Goal: Task Accomplishment & Management: Manage account settings

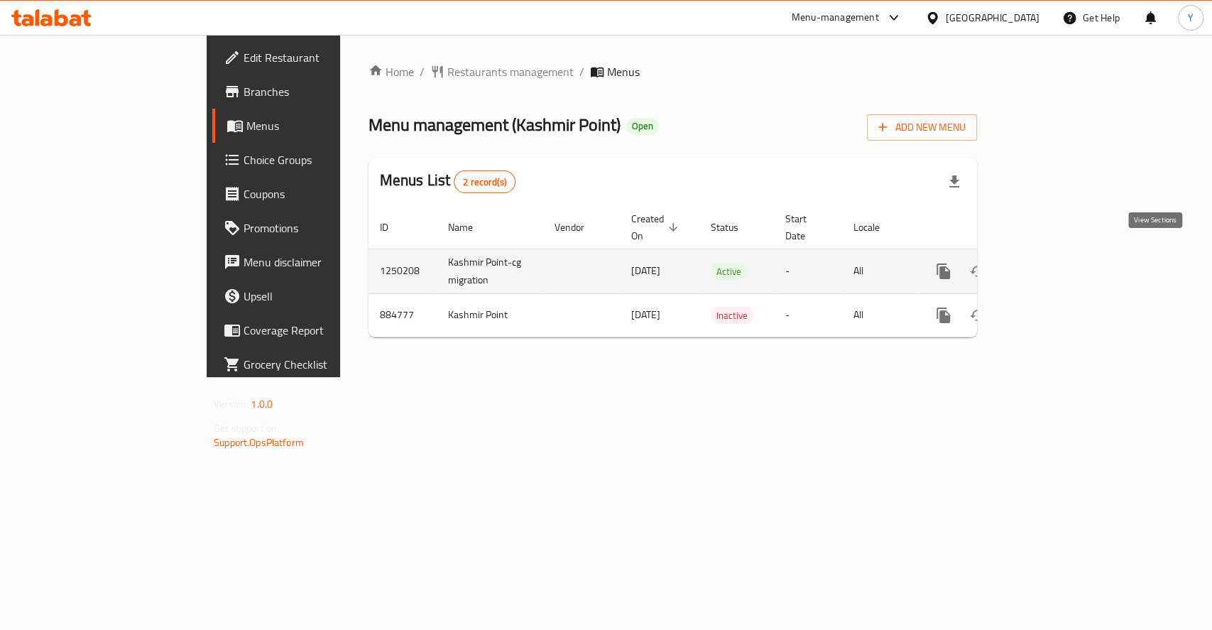
click at [1055, 263] on icon "enhanced table" at bounding box center [1046, 271] width 17 height 17
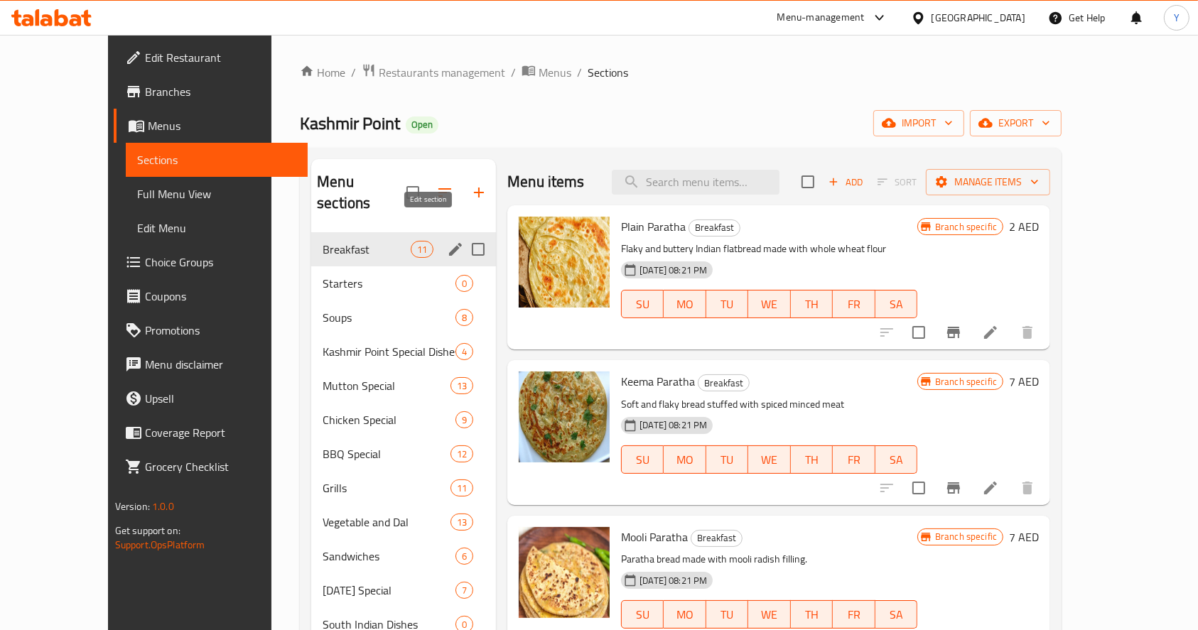
click at [447, 241] on icon "edit" at bounding box center [455, 249] width 17 height 17
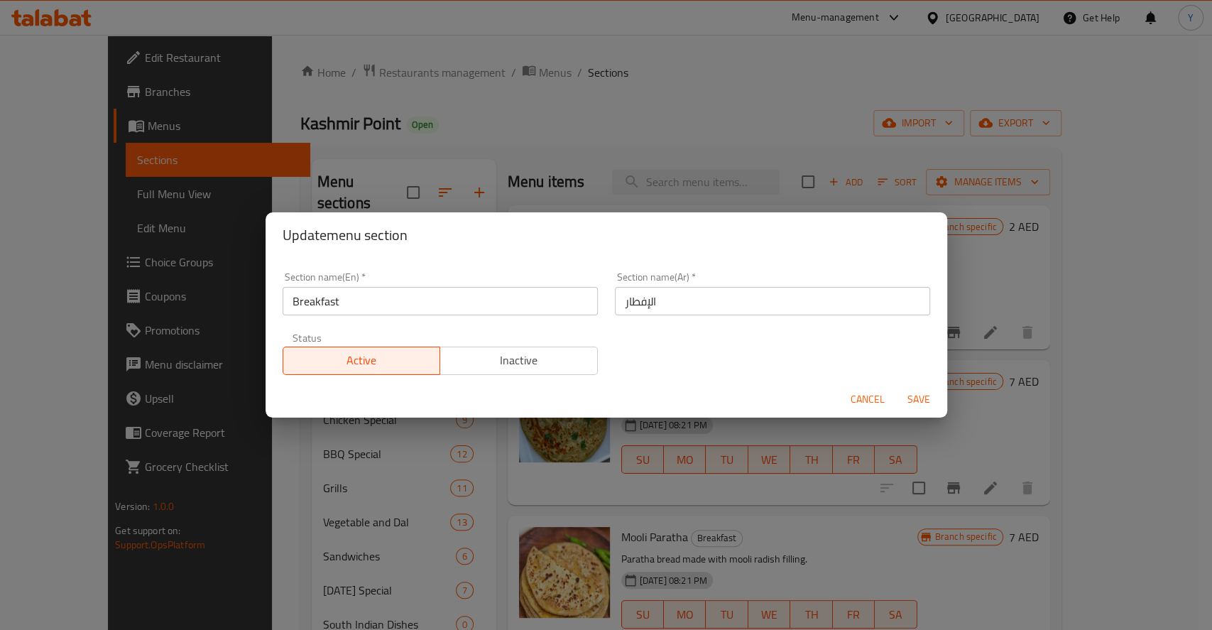
click at [688, 151] on div "Update menu section Section name(En)   * Breakfast Section name(En) * Section n…" at bounding box center [606, 315] width 1212 height 630
click at [860, 401] on span "Cancel" at bounding box center [868, 400] width 34 height 18
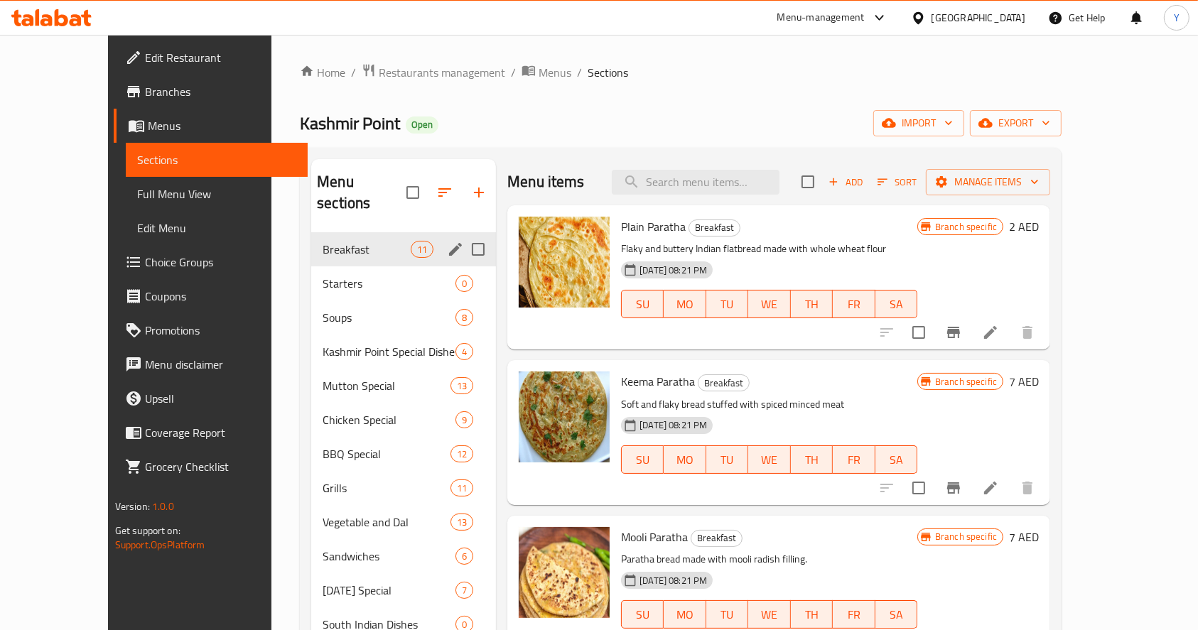
click at [1050, 197] on div "Menu items Add Sort Manage items" at bounding box center [778, 182] width 543 height 46
click at [1038, 182] on span "Manage items" at bounding box center [988, 182] width 102 height 18
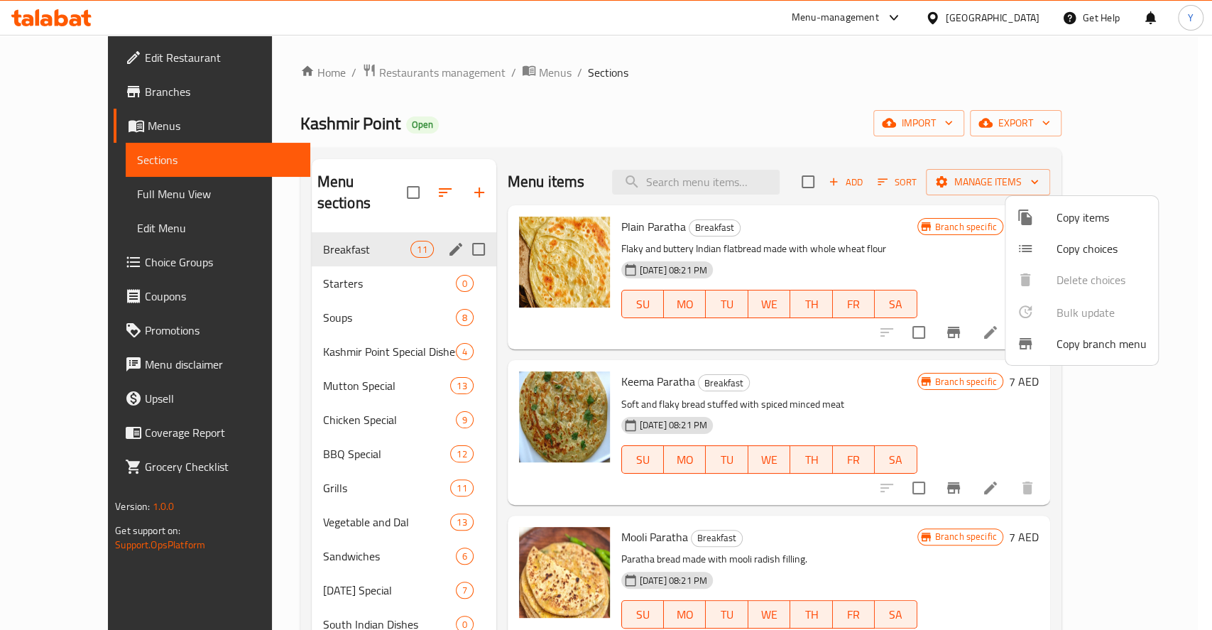
click at [947, 229] on div at bounding box center [606, 315] width 1212 height 630
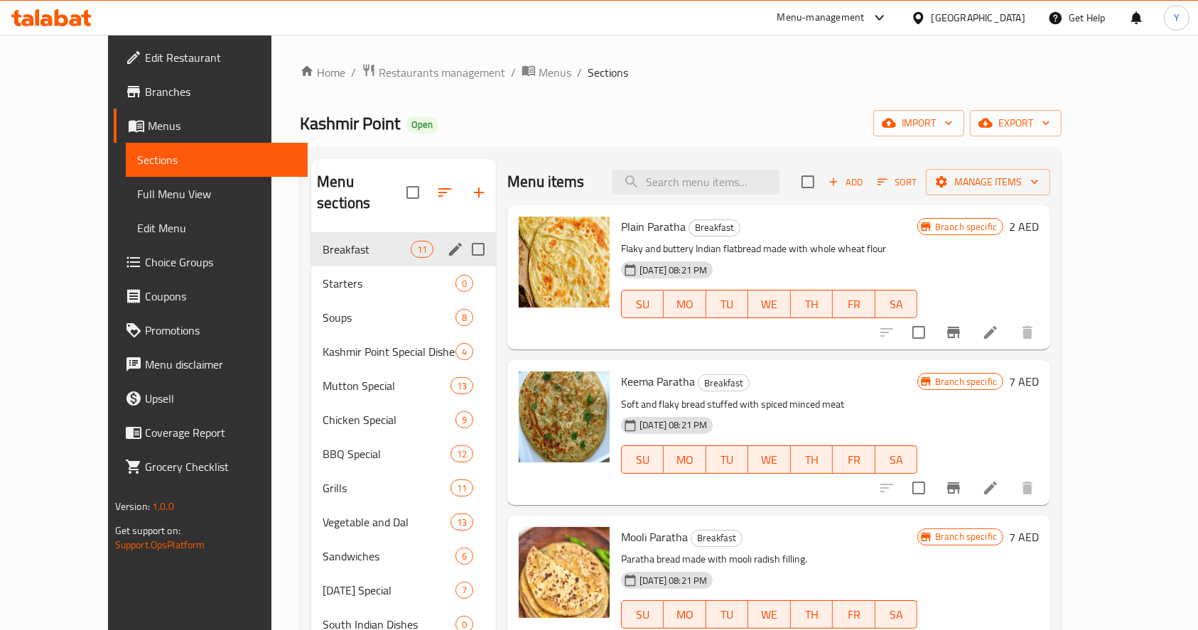
click at [822, 180] on input "checkbox" at bounding box center [808, 182] width 30 height 30
checkbox input "true"
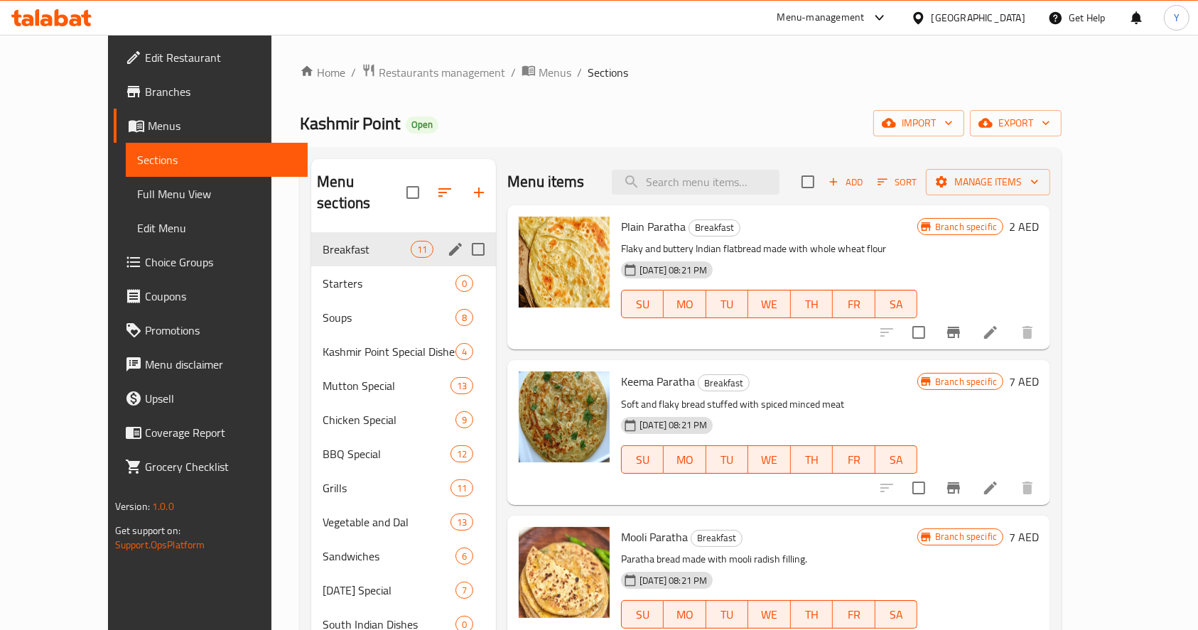
checkbox input "true"
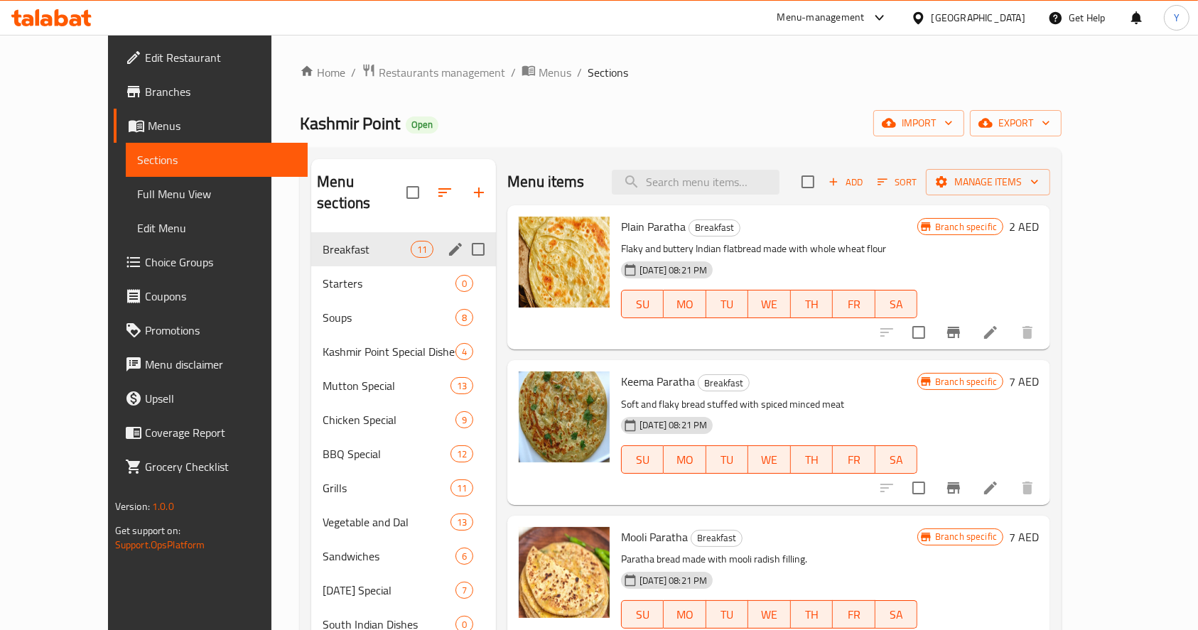
checkbox input "true"
click at [1041, 184] on icon "button" at bounding box center [1034, 182] width 14 height 14
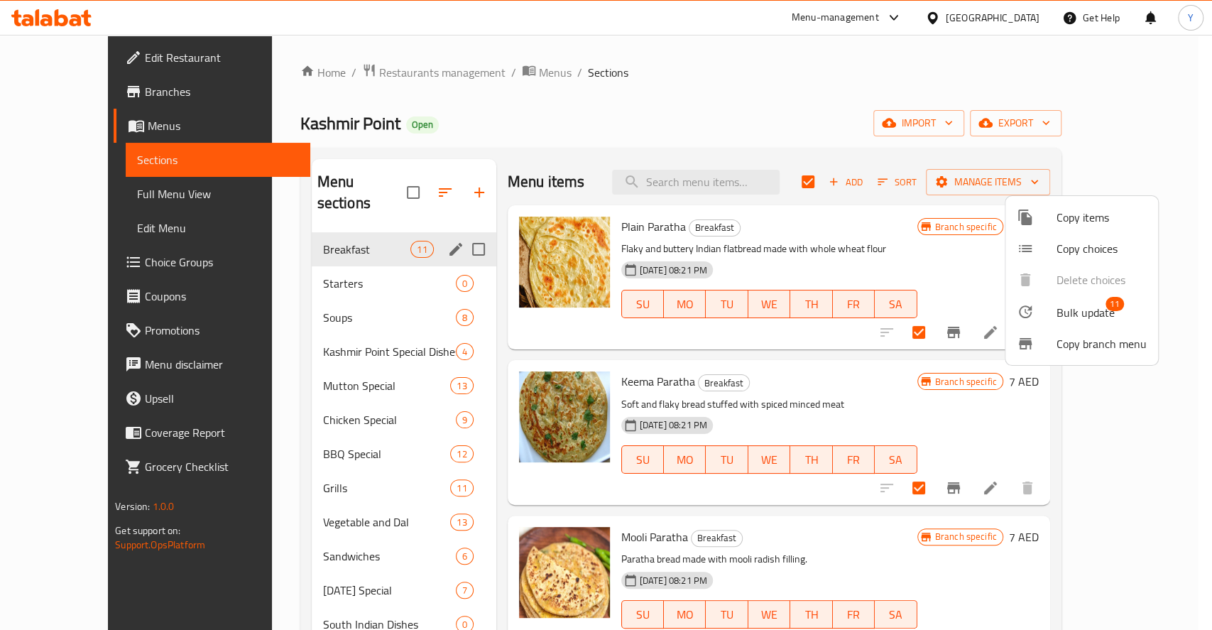
click at [1080, 319] on span "Bulk update" at bounding box center [1086, 312] width 58 height 17
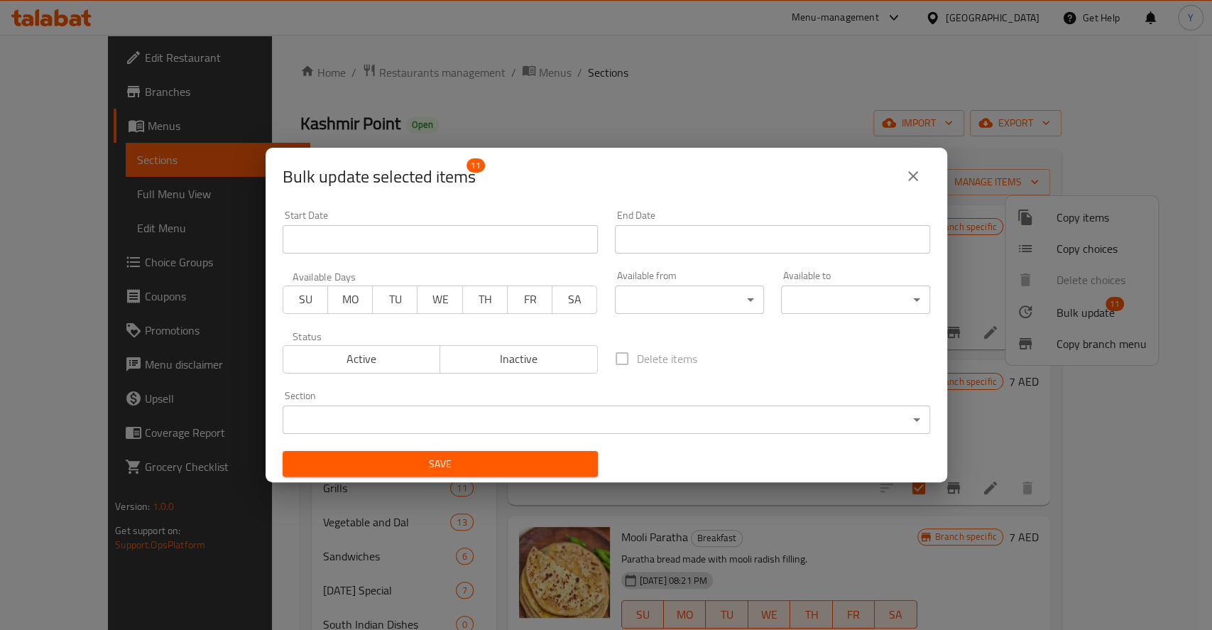
click at [634, 308] on body "​ Menu-management United Arab Emirates Get Help Y Edit Restaurant Branches Menu…" at bounding box center [606, 332] width 1212 height 595
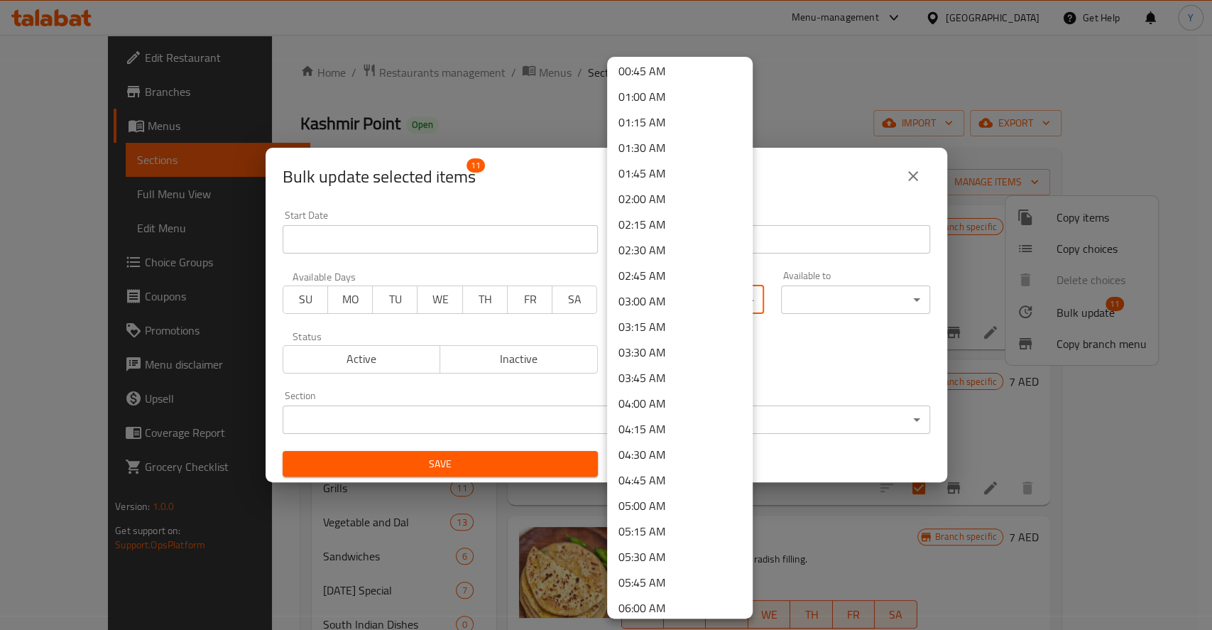
scroll to position [219, 0]
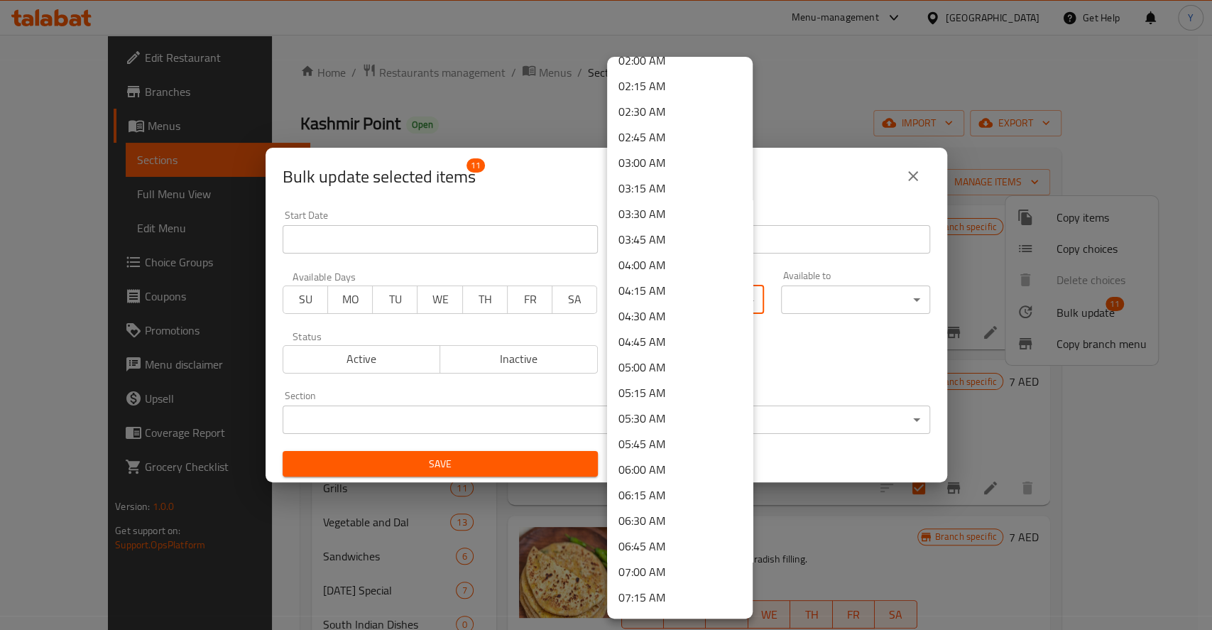
click at [646, 474] on li "06:00 AM" at bounding box center [680, 470] width 146 height 26
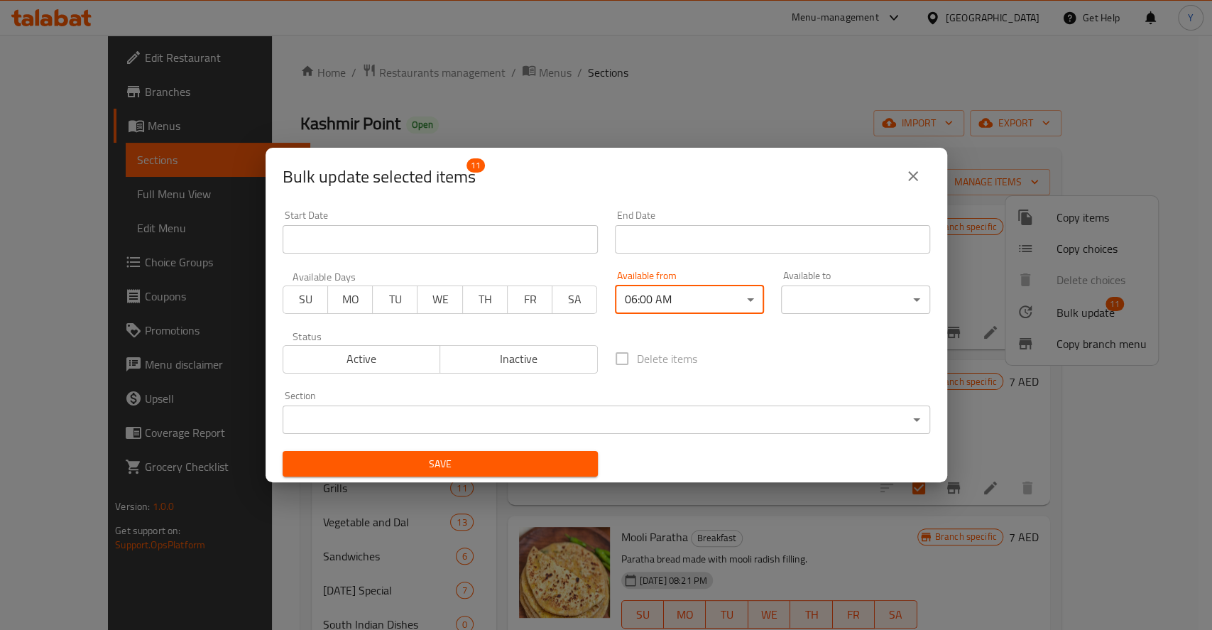
click at [818, 294] on body "​ Menu-management United Arab Emirates Get Help Y Edit Restaurant Branches Menu…" at bounding box center [606, 332] width 1212 height 595
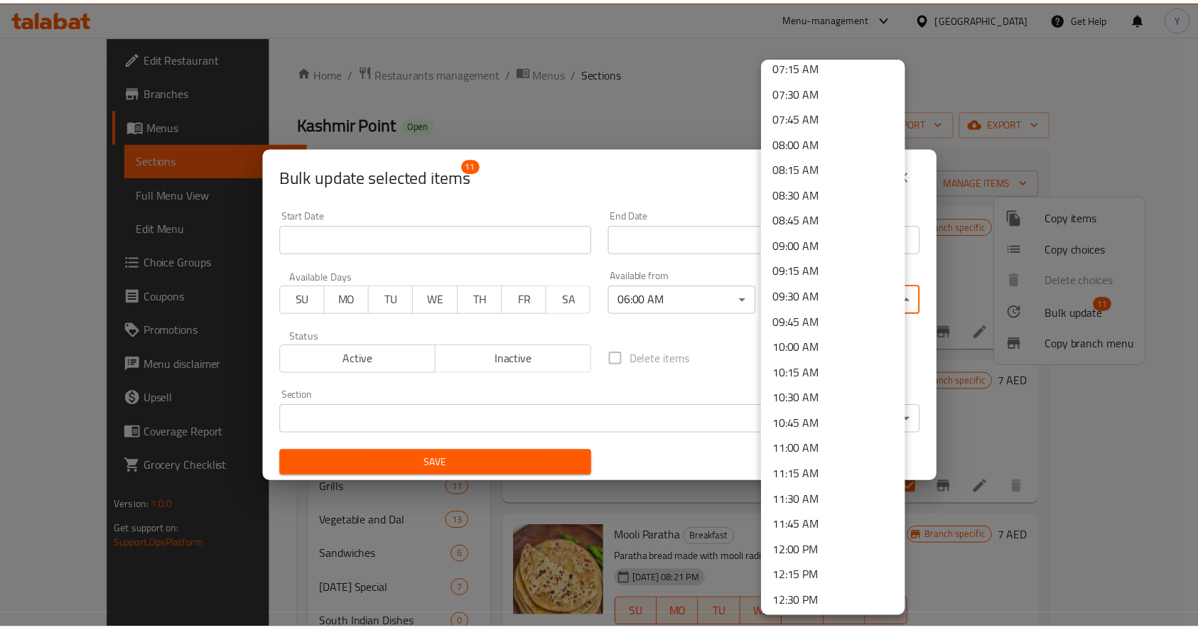
scroll to position [751, 0]
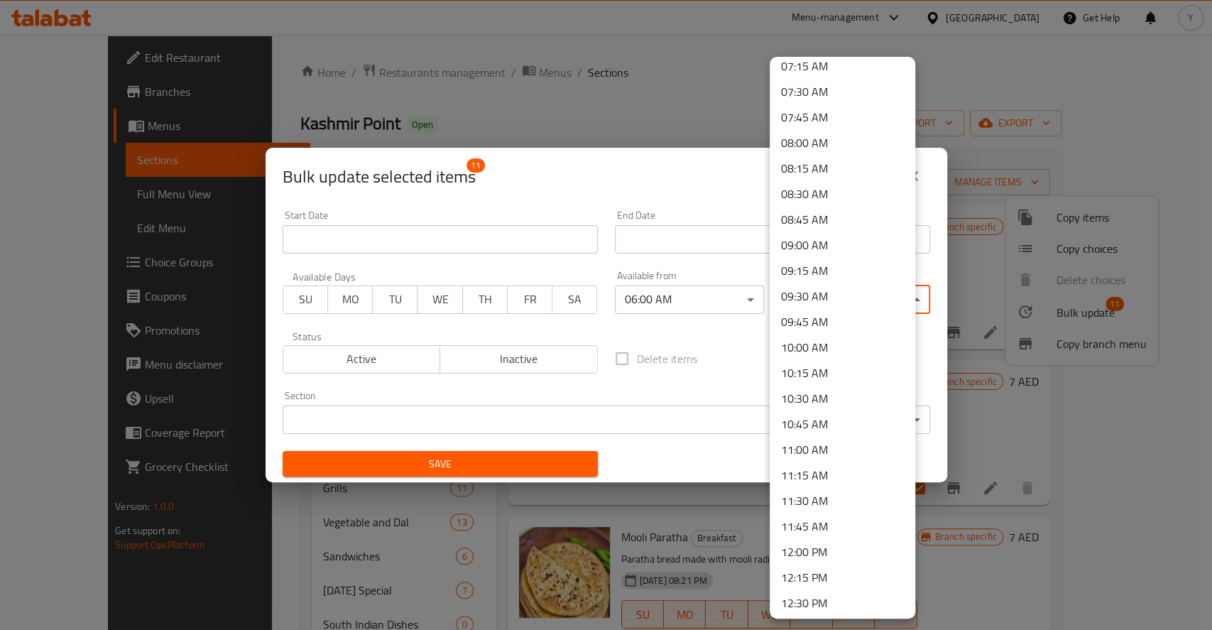
click at [813, 504] on li "11:30 AM" at bounding box center [843, 501] width 146 height 26
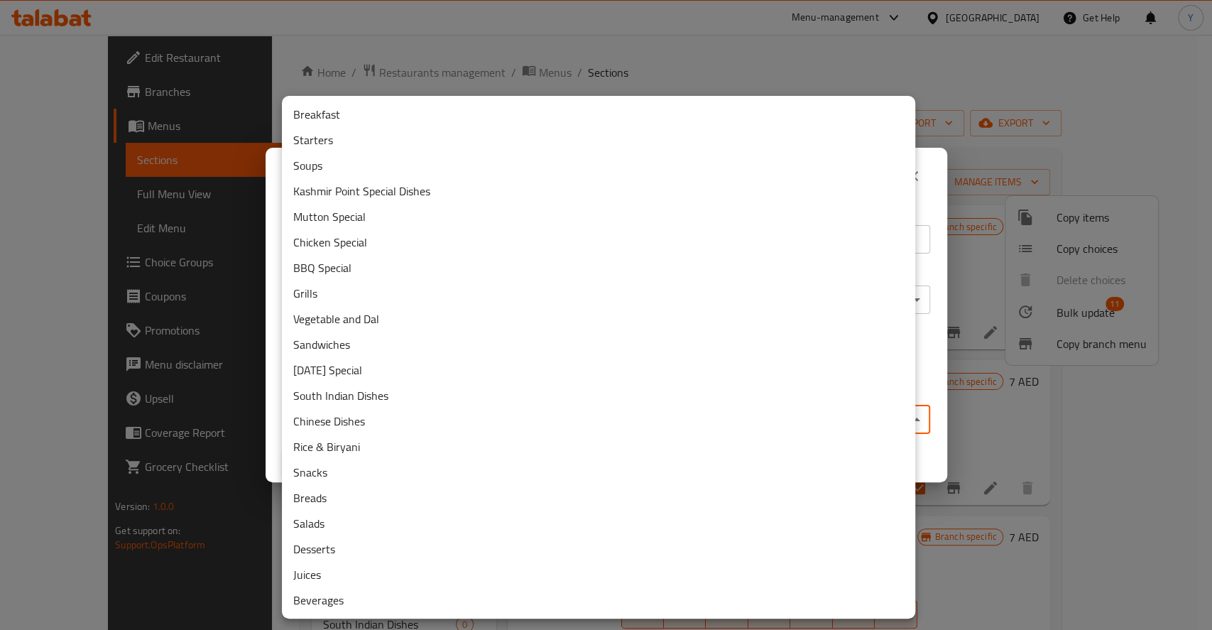
click at [446, 423] on body "​ Menu-management United Arab Emirates Get Help Y Edit Restaurant Branches Menu…" at bounding box center [606, 332] width 1212 height 595
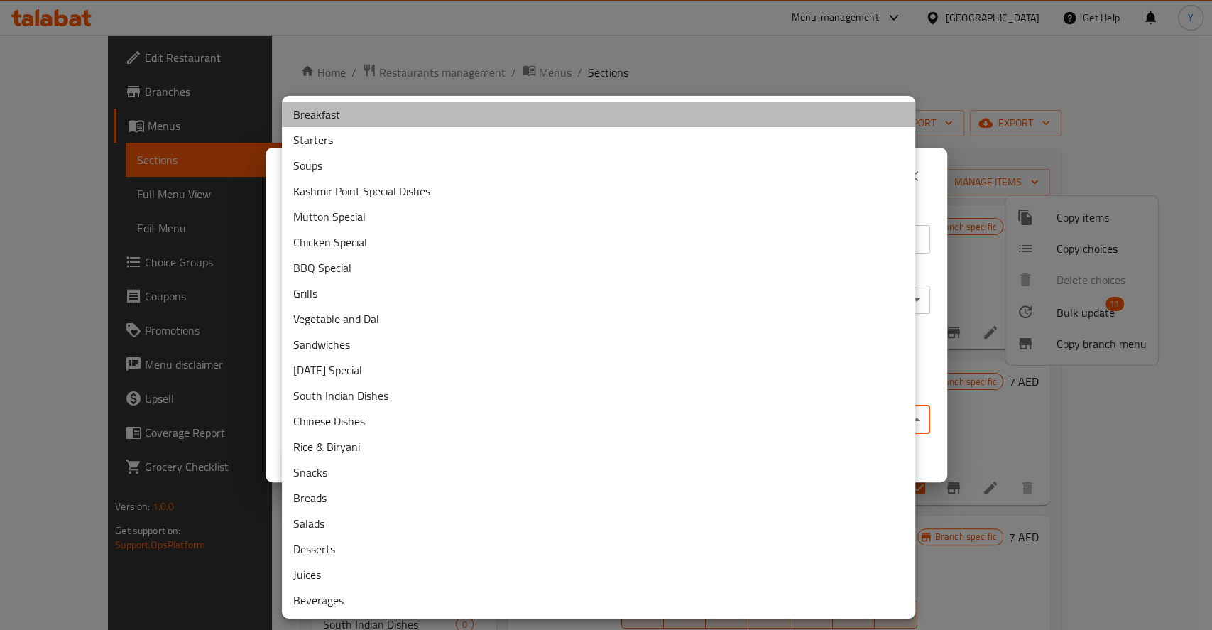
click at [364, 120] on li "Breakfast" at bounding box center [599, 115] width 634 height 26
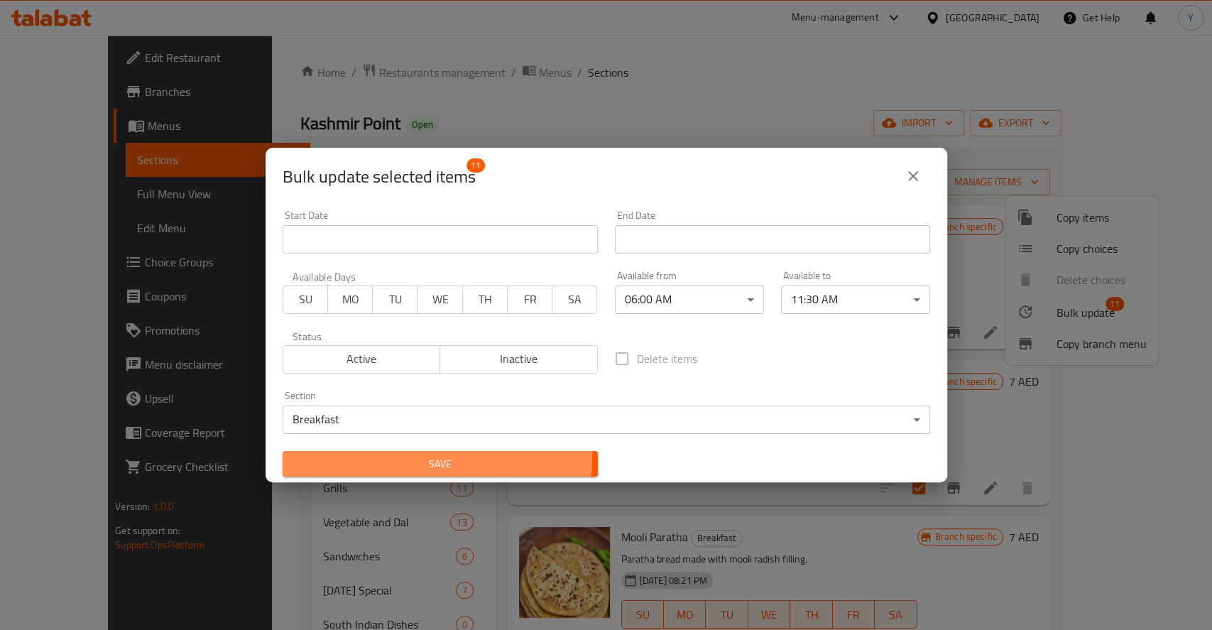
click at [376, 455] on span "Save" at bounding box center [440, 464] width 293 height 18
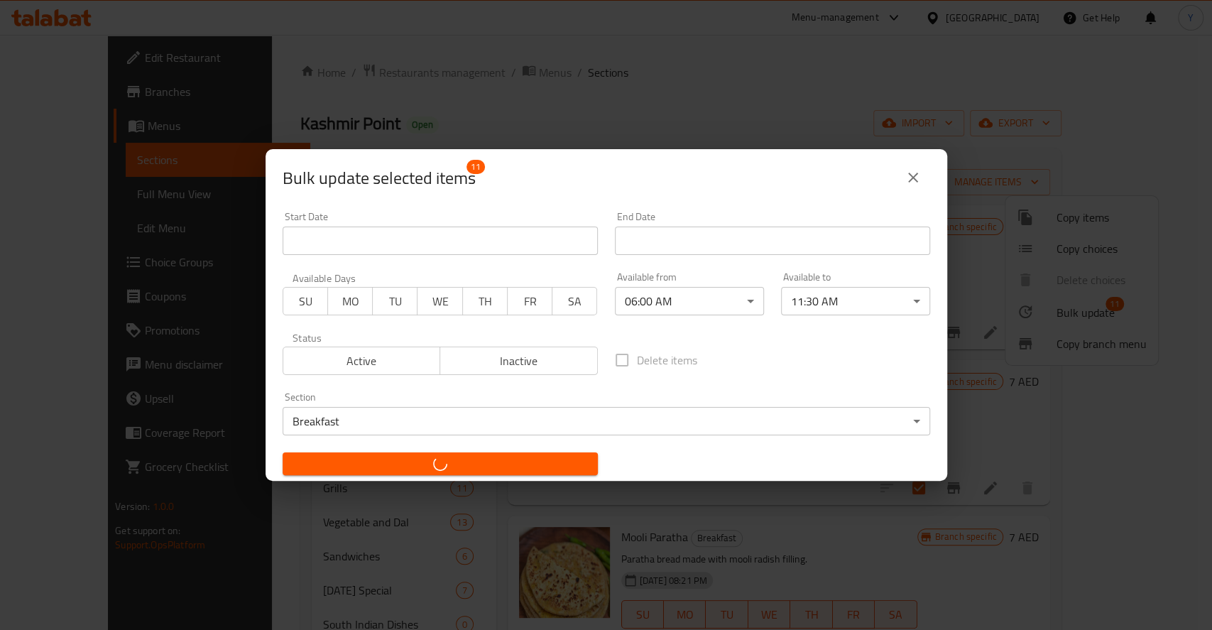
checkbox input "false"
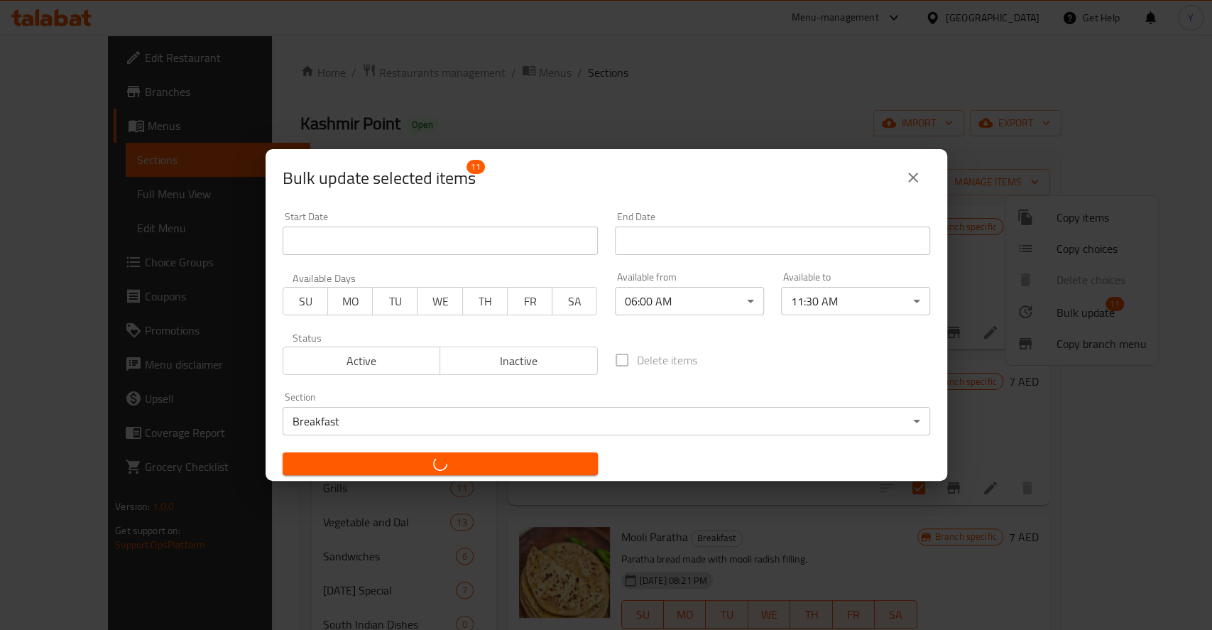
checkbox input "false"
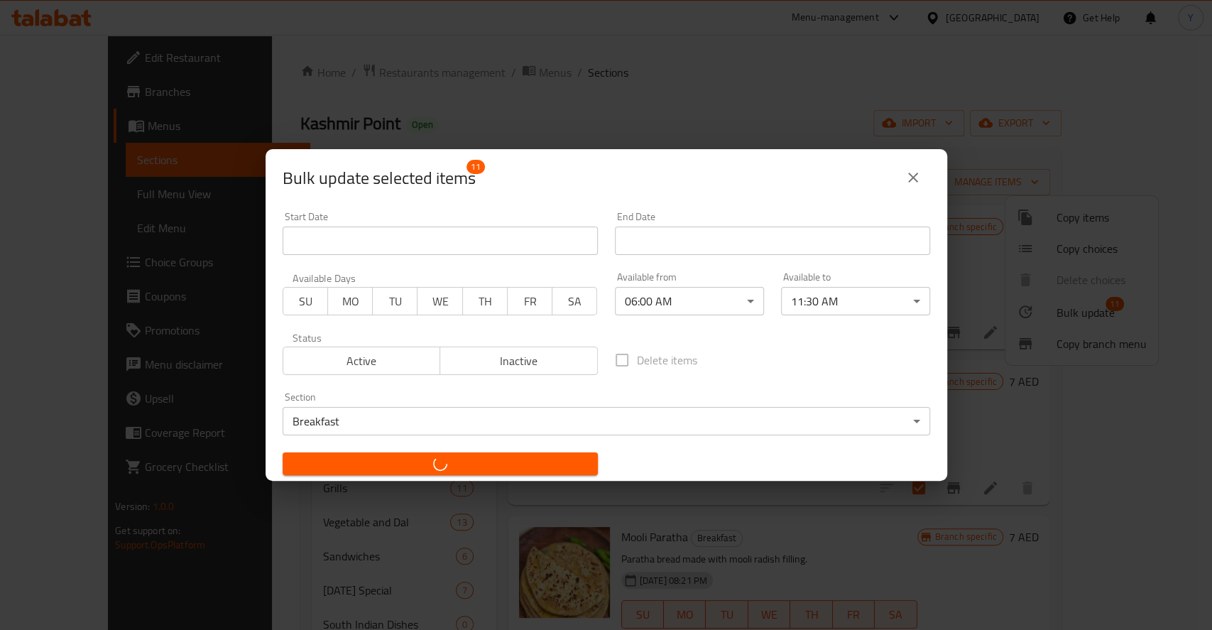
checkbox input "false"
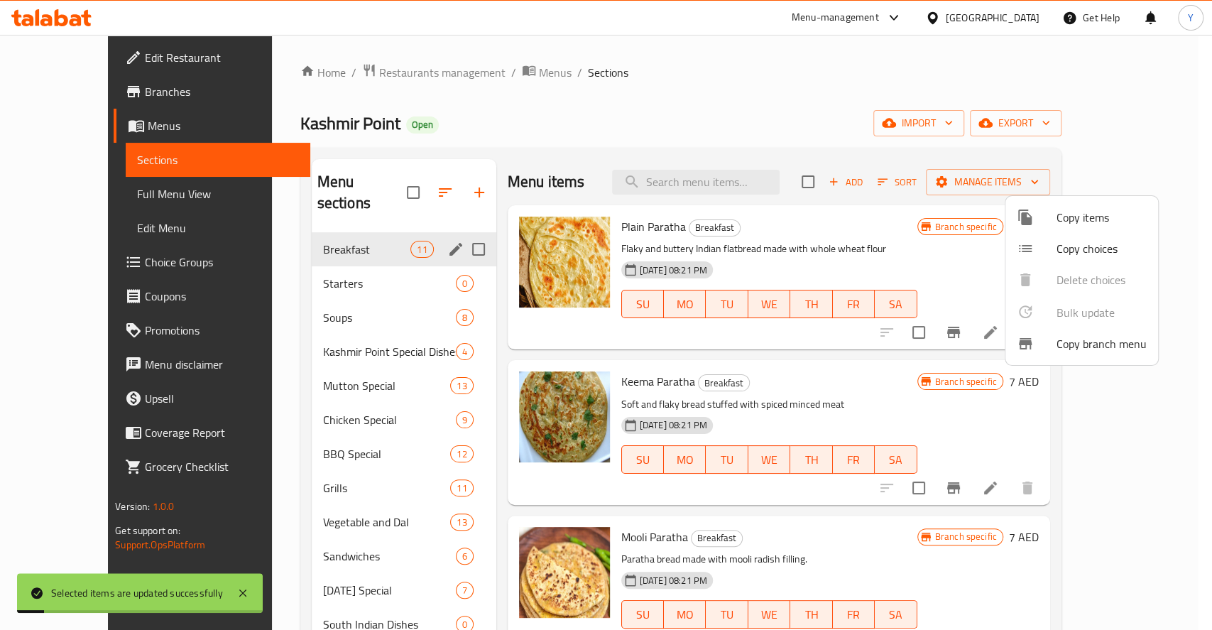
click at [807, 81] on div at bounding box center [606, 315] width 1212 height 630
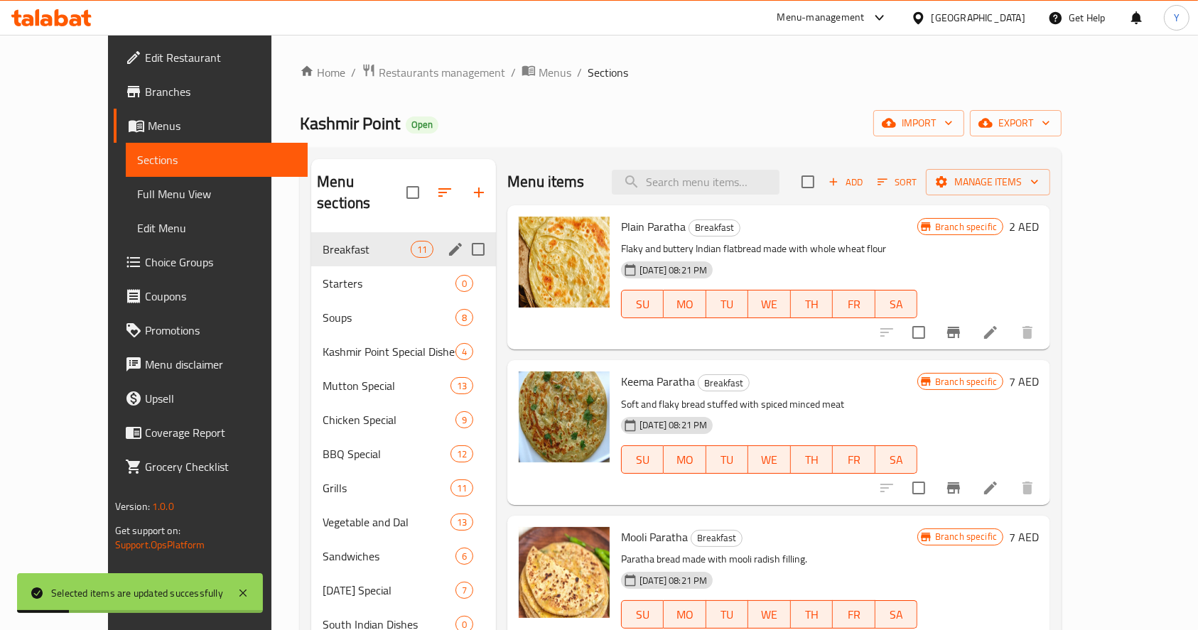
click at [1044, 319] on div at bounding box center [956, 332] width 175 height 34
click at [996, 335] on icon at bounding box center [990, 332] width 13 height 13
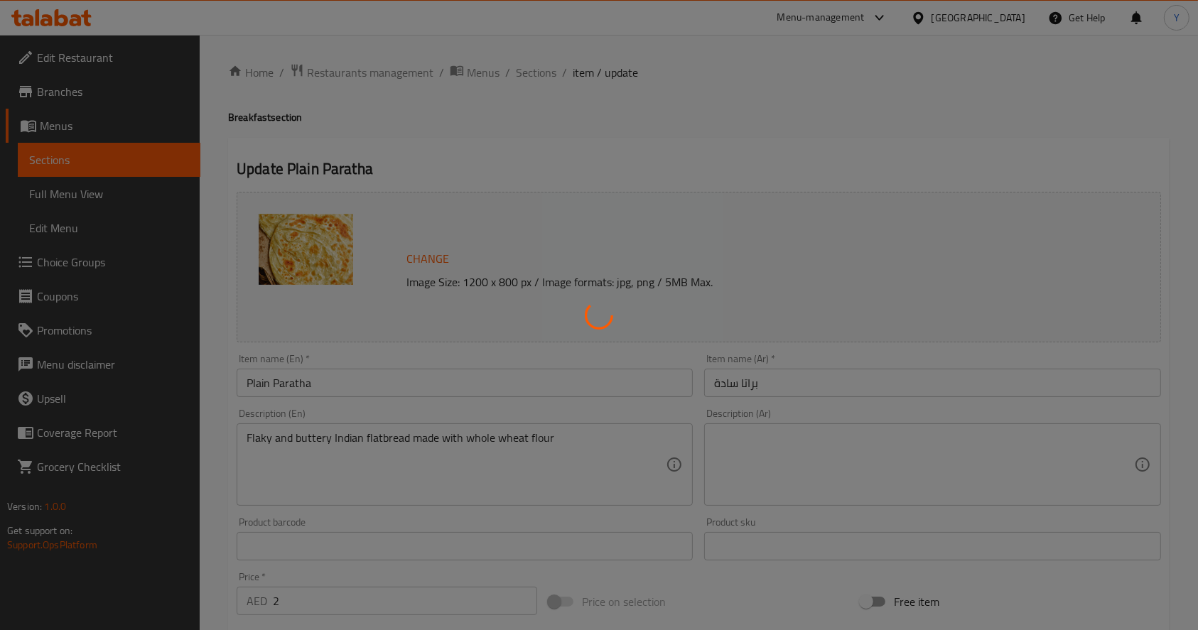
click at [525, 67] on div at bounding box center [599, 315] width 1198 height 630
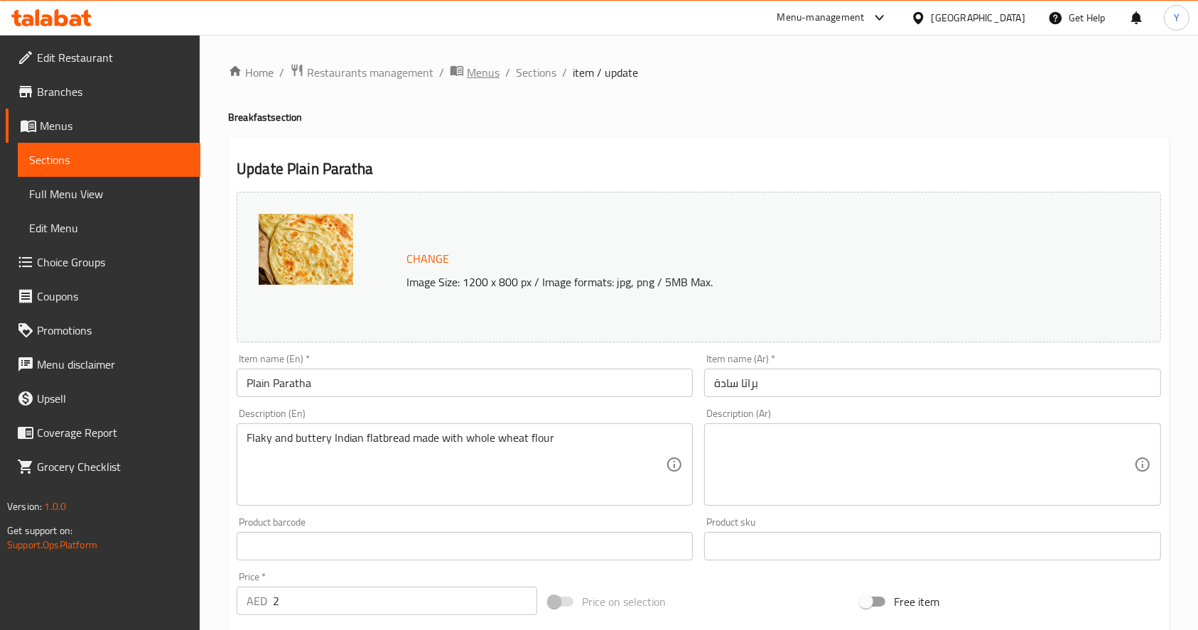
click at [486, 70] on span "Menus" at bounding box center [483, 72] width 33 height 17
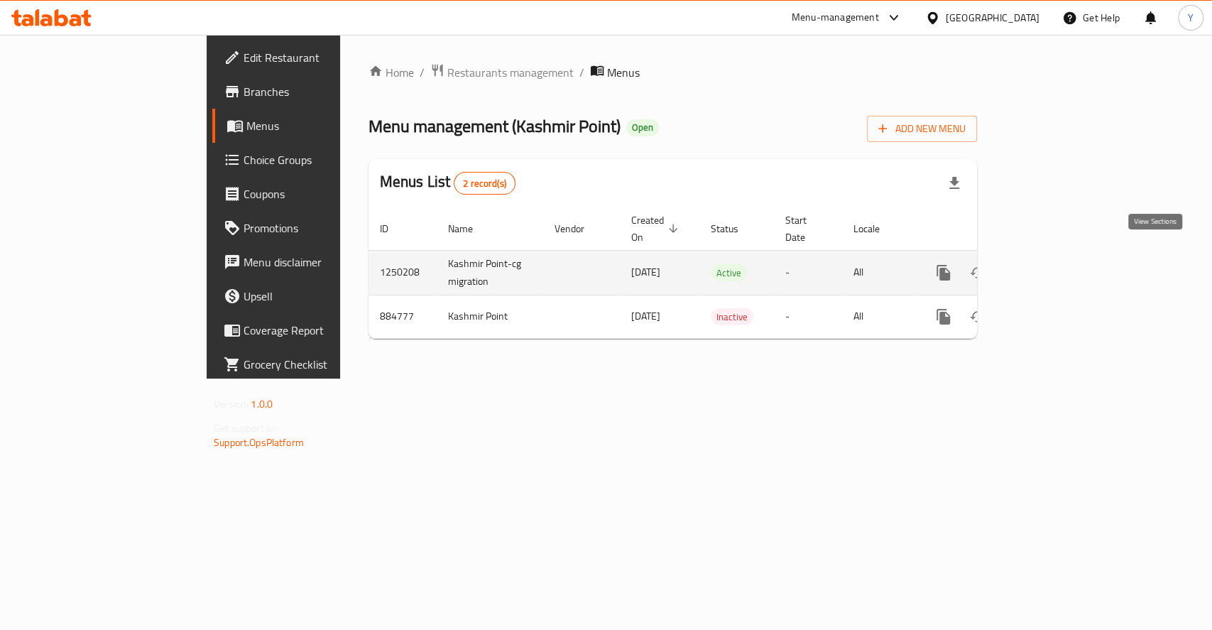
click at [1055, 264] on icon "enhanced table" at bounding box center [1046, 272] width 17 height 17
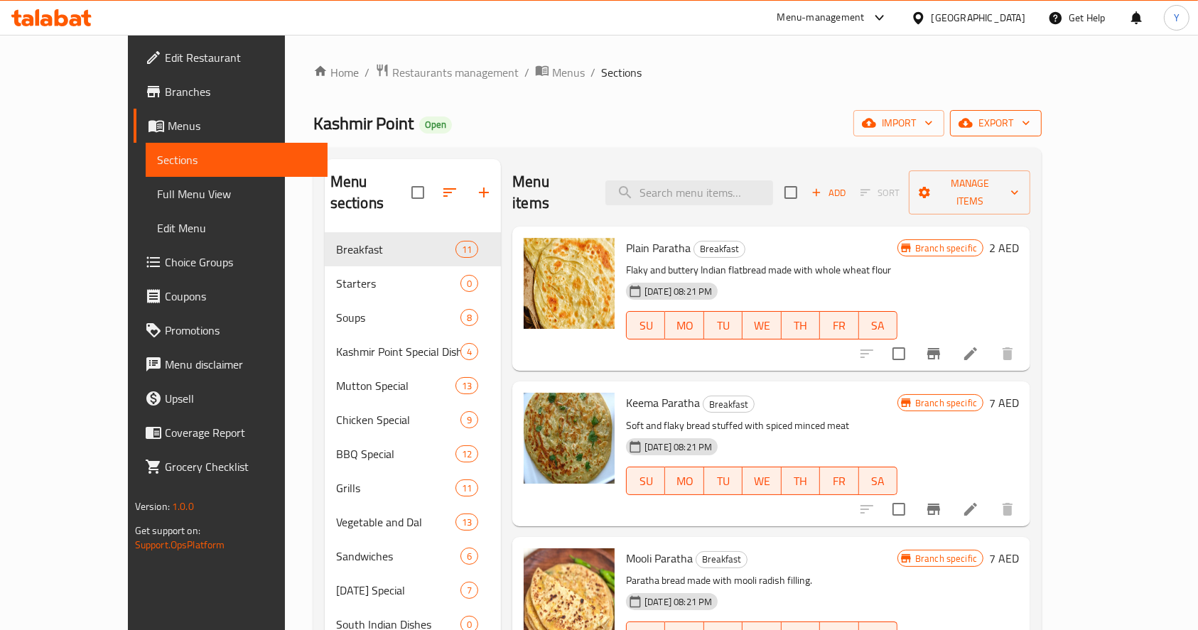
click at [1030, 131] on span "export" at bounding box center [995, 123] width 69 height 18
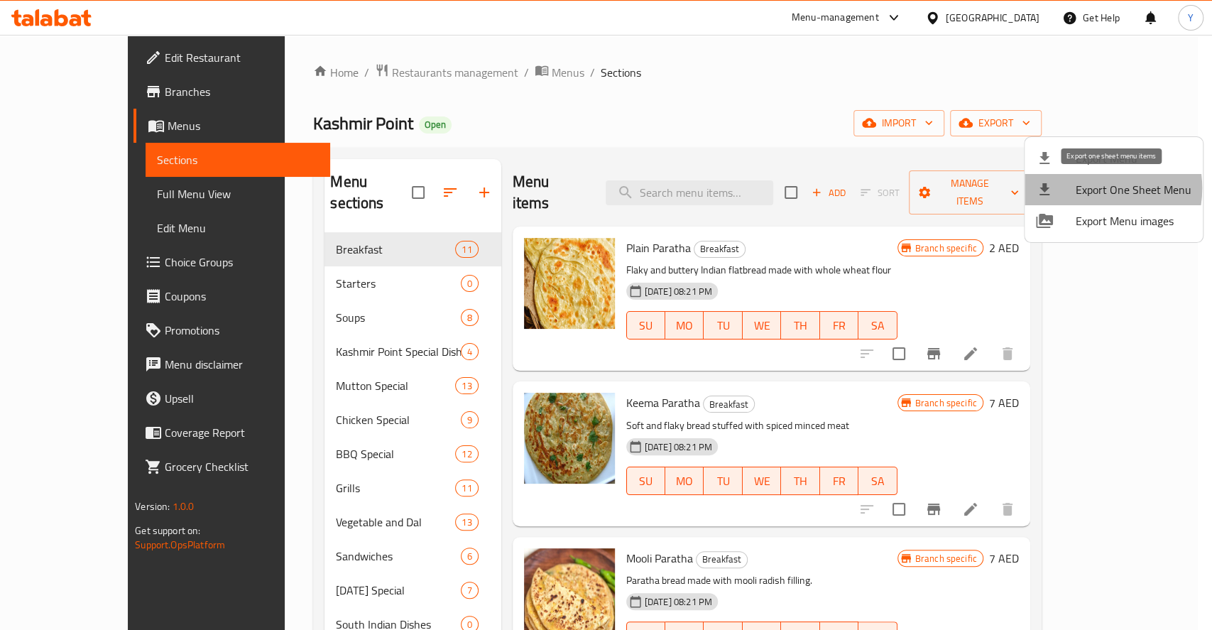
click at [1089, 188] on span "Export One Sheet Menu" at bounding box center [1134, 189] width 116 height 17
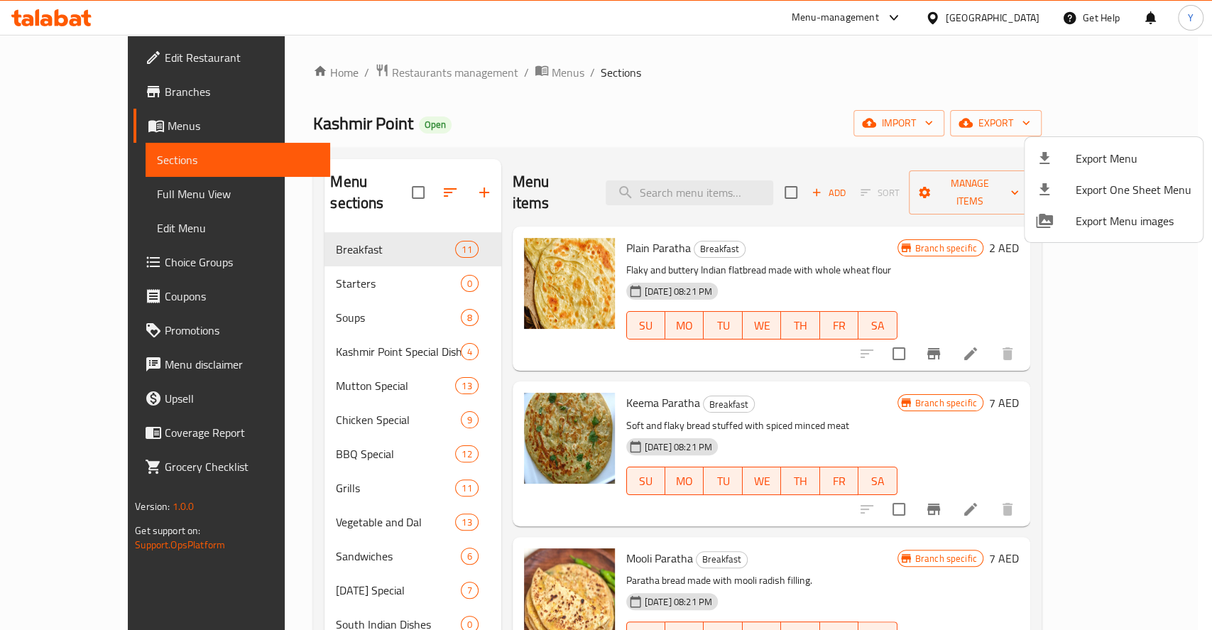
click at [406, 69] on div at bounding box center [606, 315] width 1212 height 630
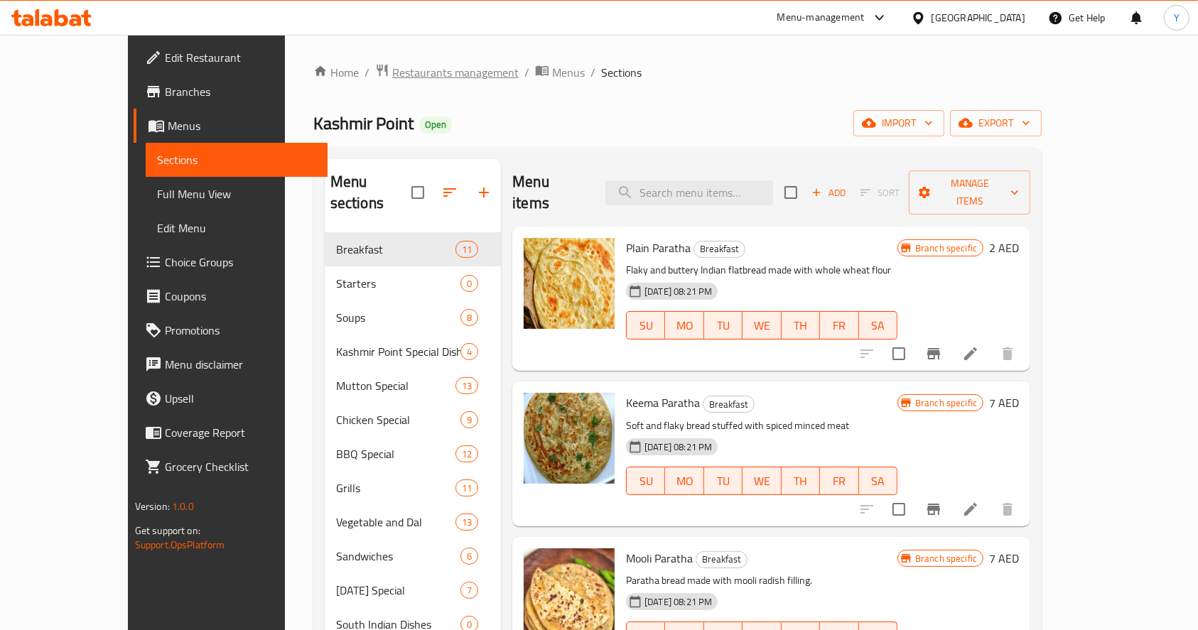
click at [406, 69] on span "Restaurants management" at bounding box center [455, 72] width 126 height 17
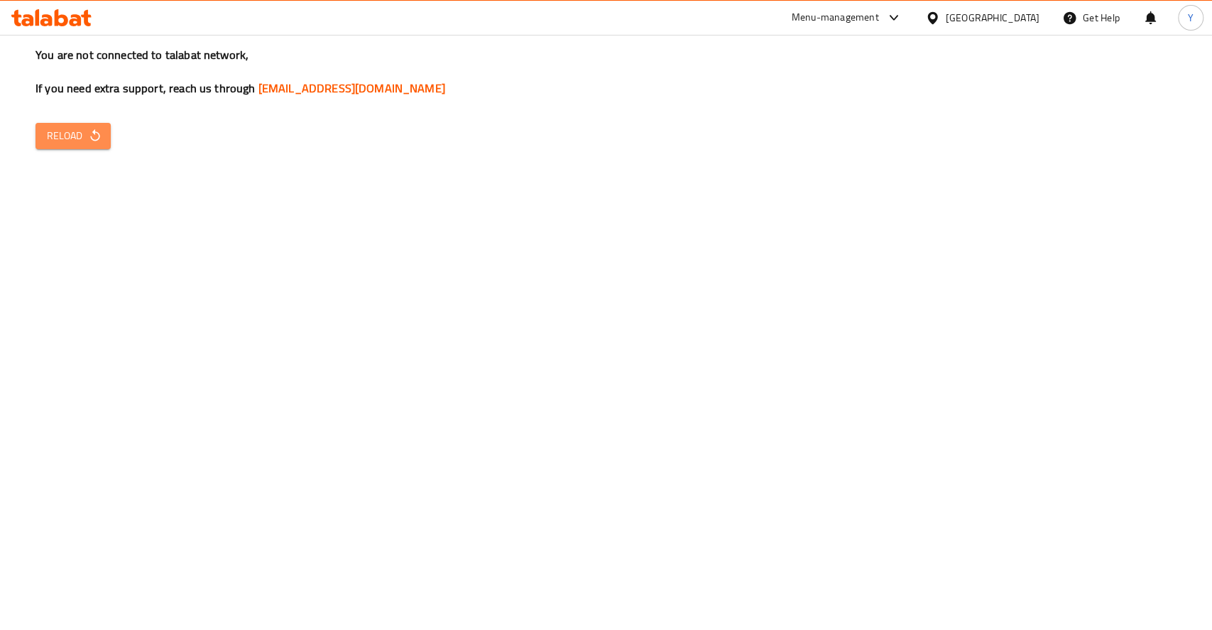
click at [76, 138] on span "Reload" at bounding box center [73, 136] width 53 height 18
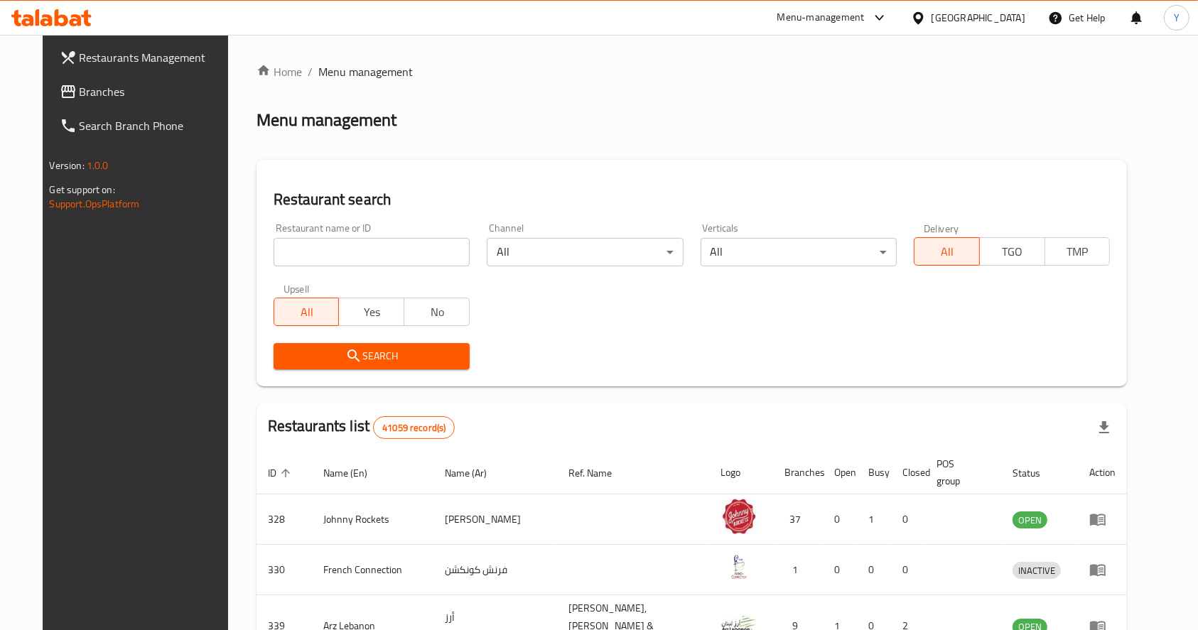
click at [352, 254] on input "search" at bounding box center [371, 252] width 196 height 28
type input "[GEOGRAPHIC_DATA] to [GEOGRAPHIC_DATA]"
click button "Search" at bounding box center [371, 356] width 196 height 26
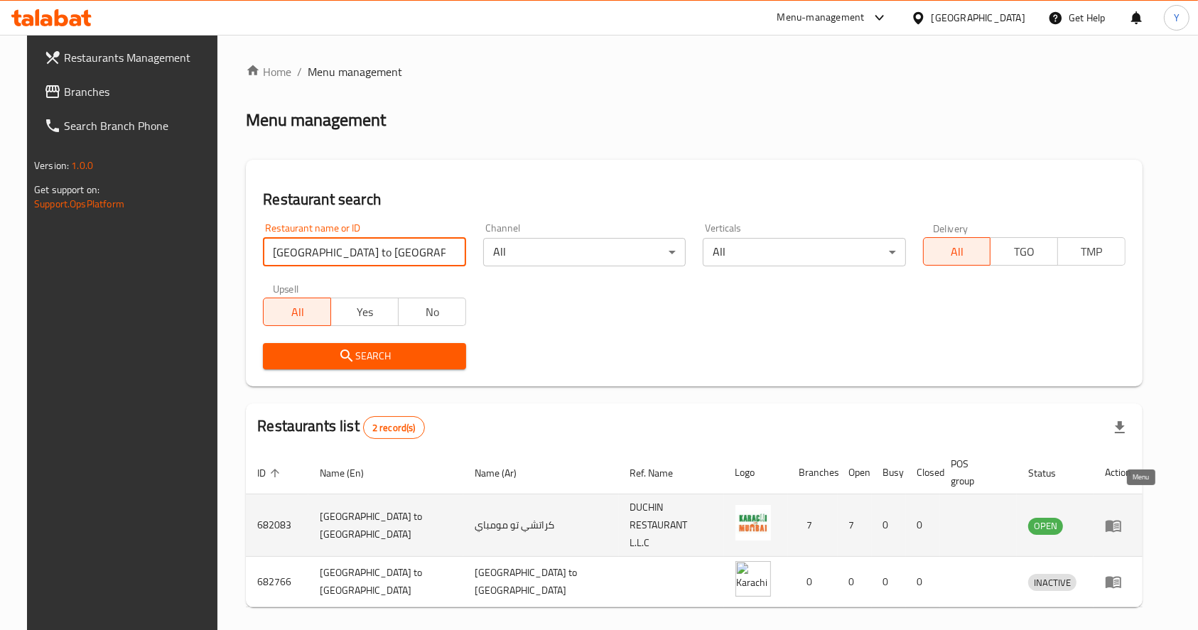
click at [1121, 520] on icon "enhanced table" at bounding box center [1113, 526] width 16 height 12
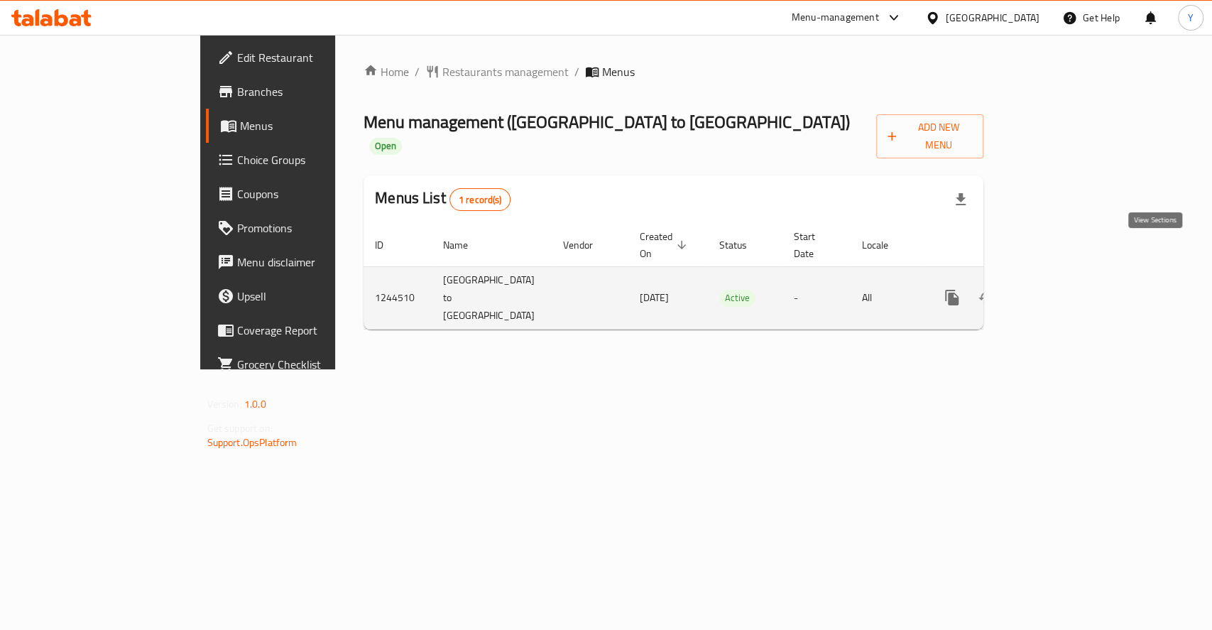
click at [1063, 289] on icon "enhanced table" at bounding box center [1054, 297] width 17 height 17
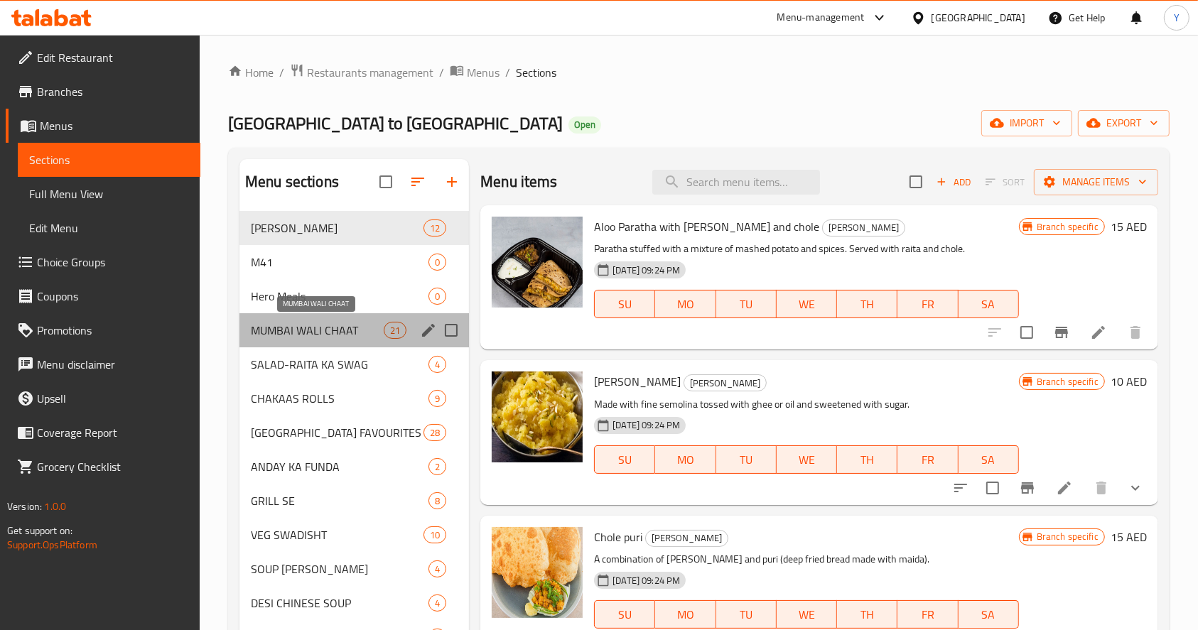
click at [356, 327] on span "MUMBAI WALI CHAAT" at bounding box center [317, 330] width 133 height 17
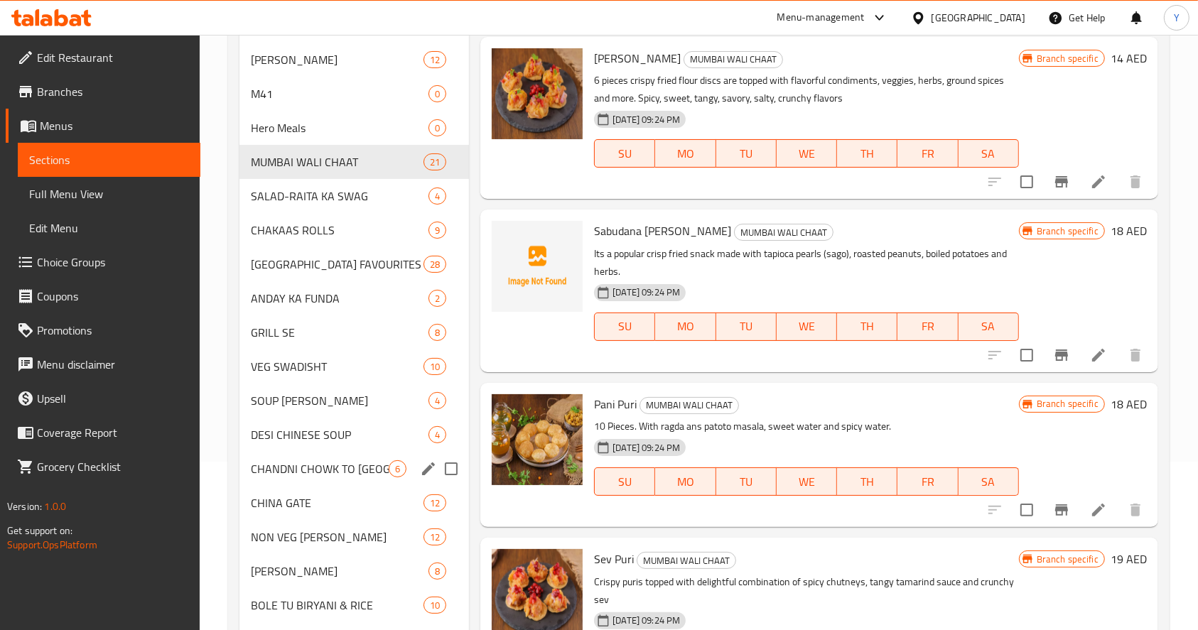
scroll to position [308, 0]
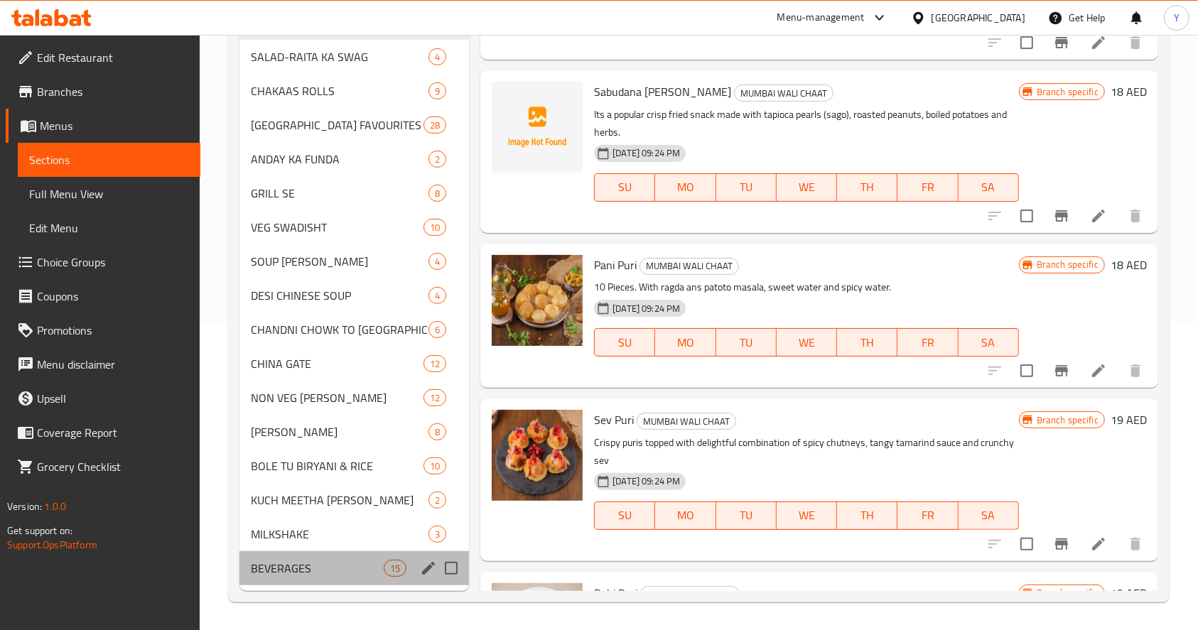
click at [325, 551] on div "BEVERAGES 15" at bounding box center [353, 568] width 229 height 34
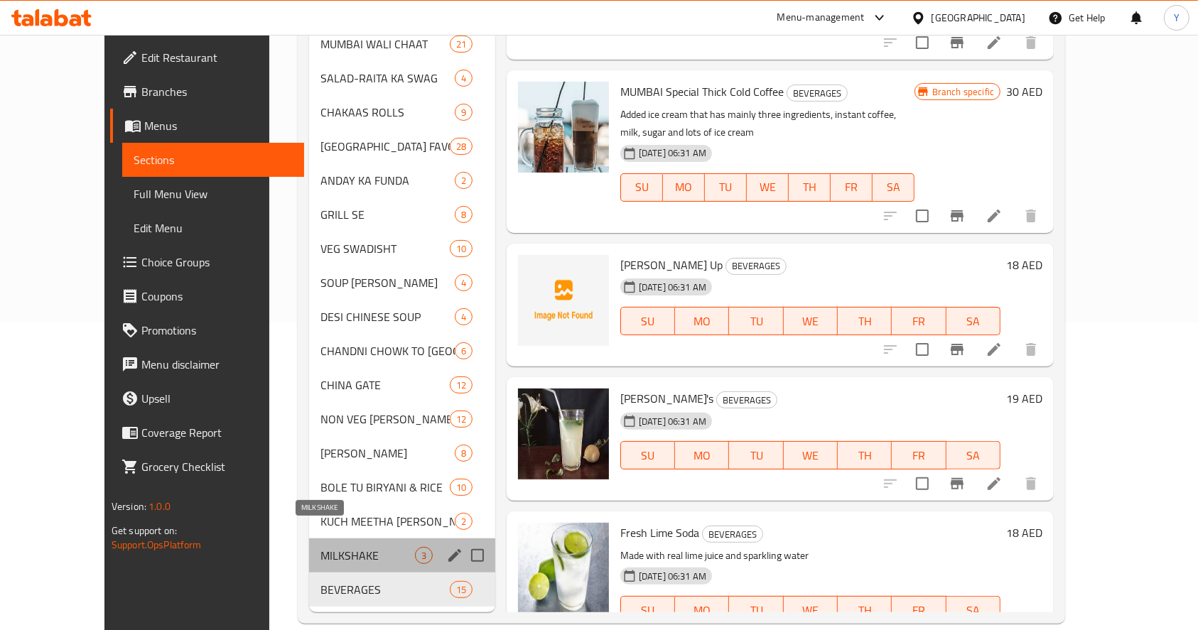
click at [331, 547] on span "MILKSHAKE" at bounding box center [367, 555] width 94 height 17
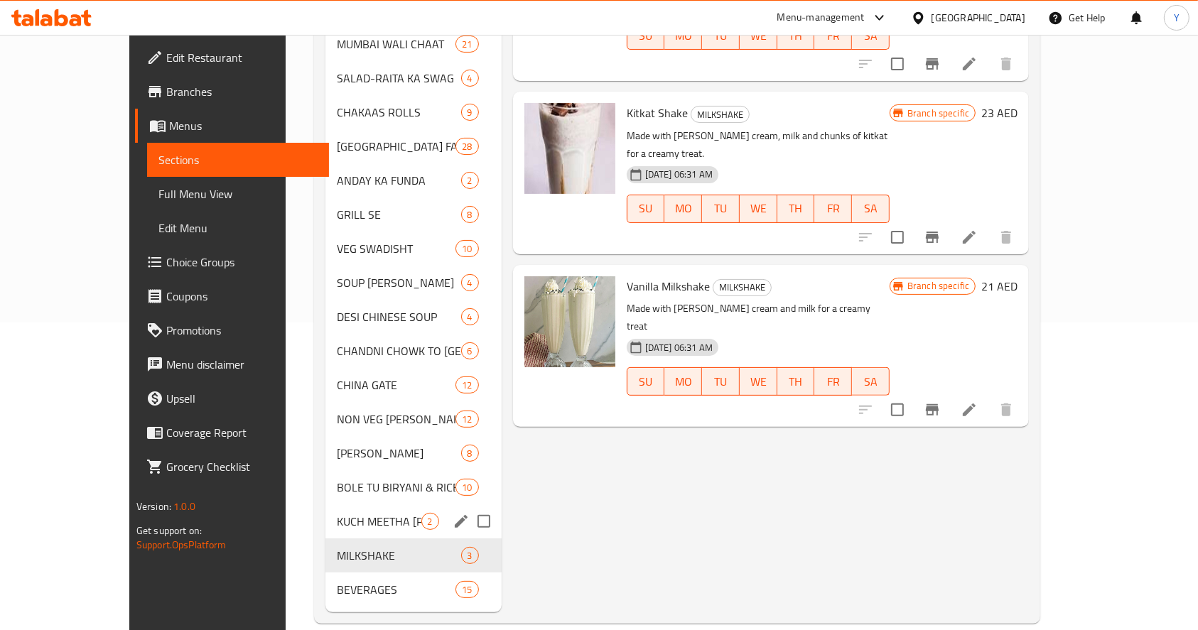
scroll to position [276, 0]
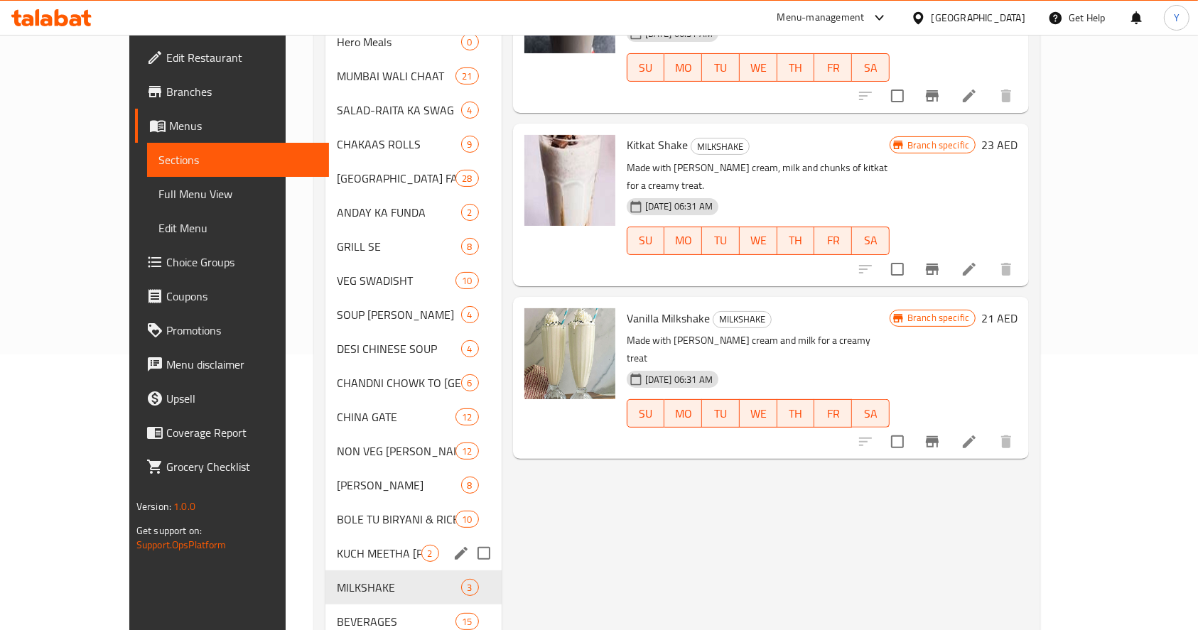
click at [331, 541] on div "KUCH MEETHA HO JAI 2" at bounding box center [413, 553] width 176 height 34
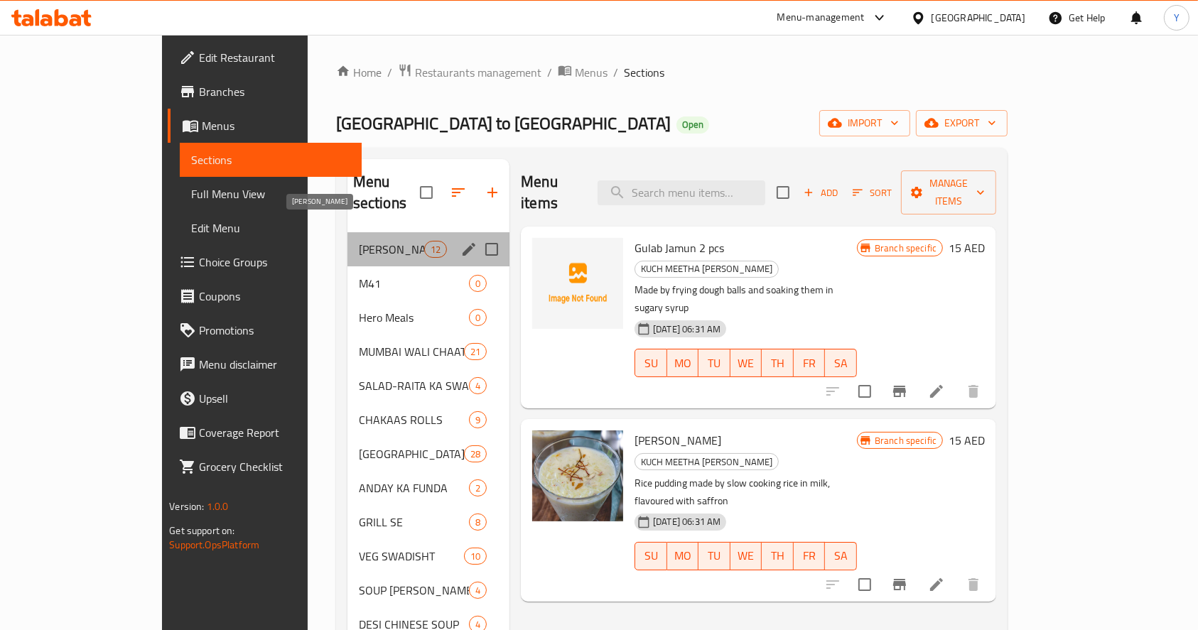
click at [359, 241] on span "[PERSON_NAME]" at bounding box center [391, 249] width 65 height 17
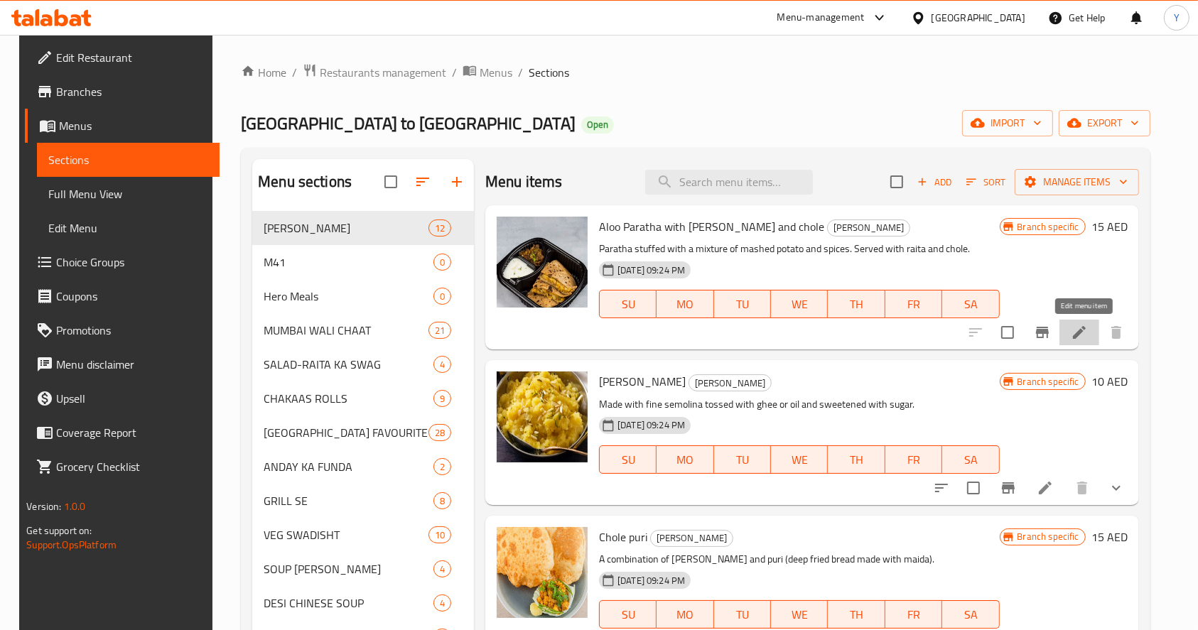
click at [1082, 332] on icon at bounding box center [1078, 332] width 13 height 13
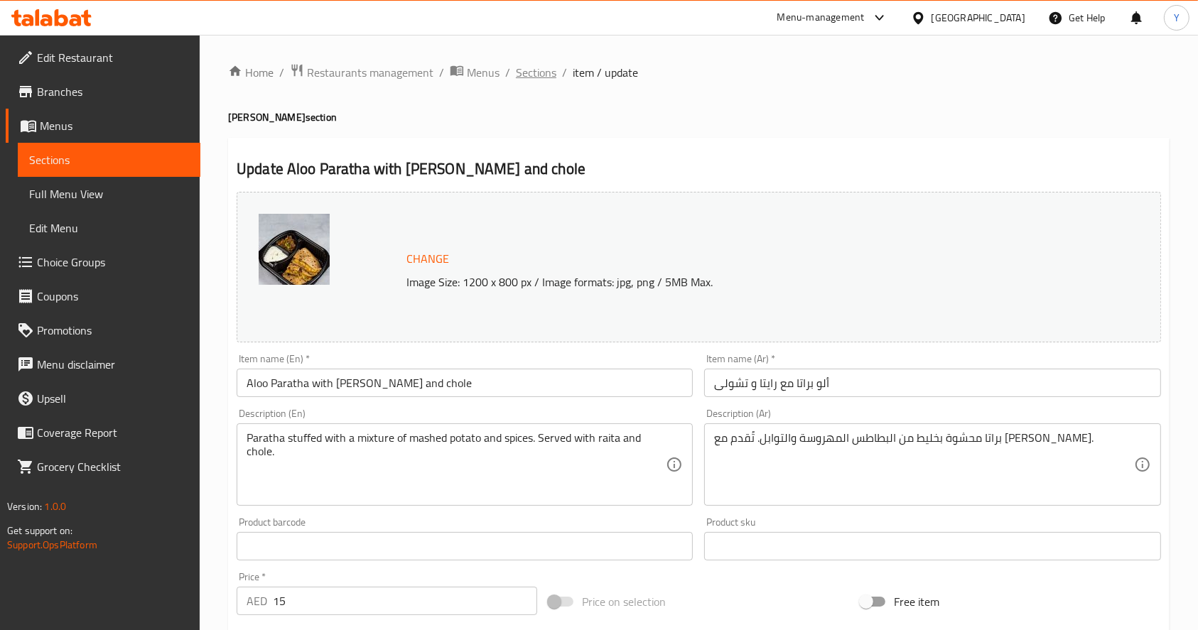
click at [528, 68] on span "Sections" at bounding box center [536, 72] width 40 height 17
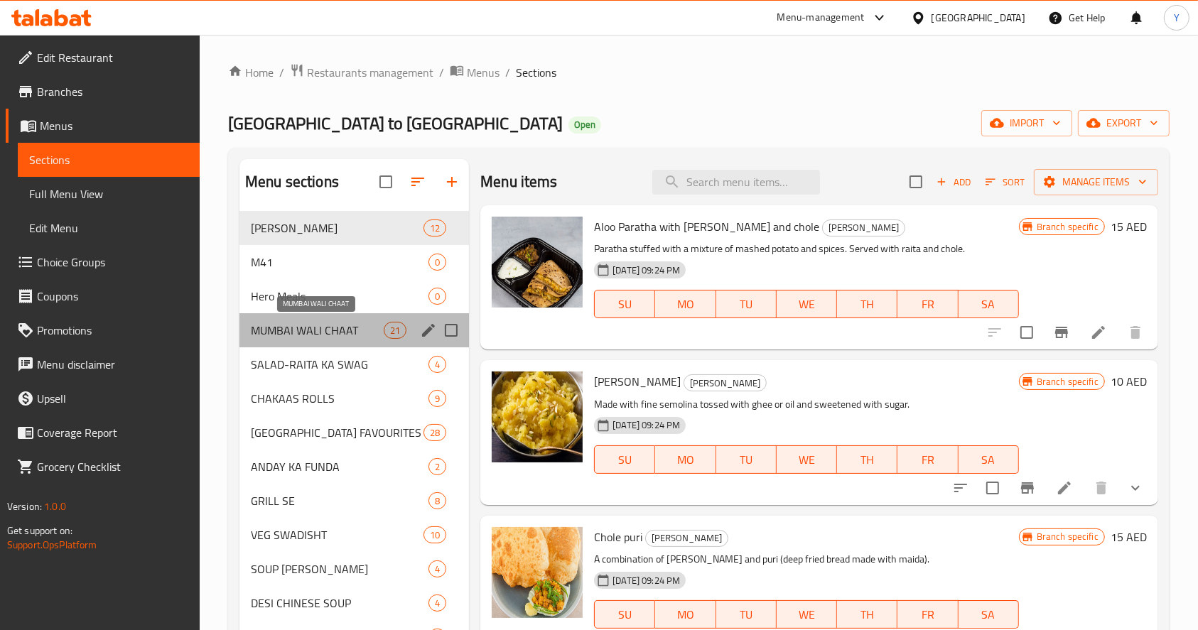
click at [346, 331] on span "MUMBAI WALI CHAAT" at bounding box center [317, 330] width 133 height 17
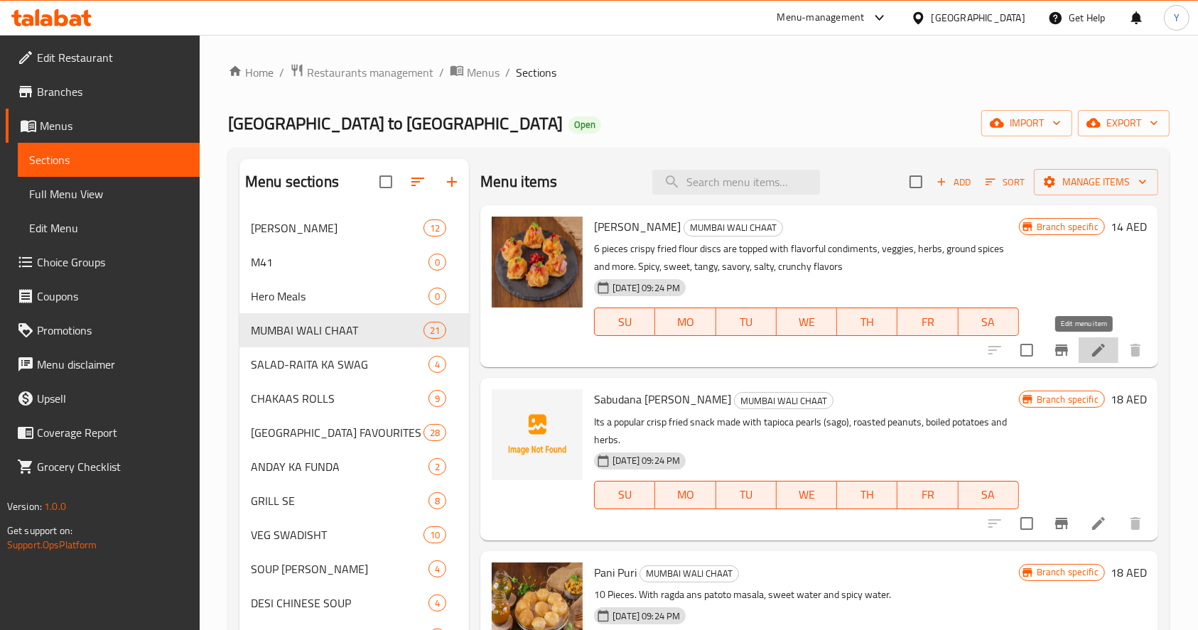
click at [1090, 349] on icon at bounding box center [1098, 350] width 17 height 17
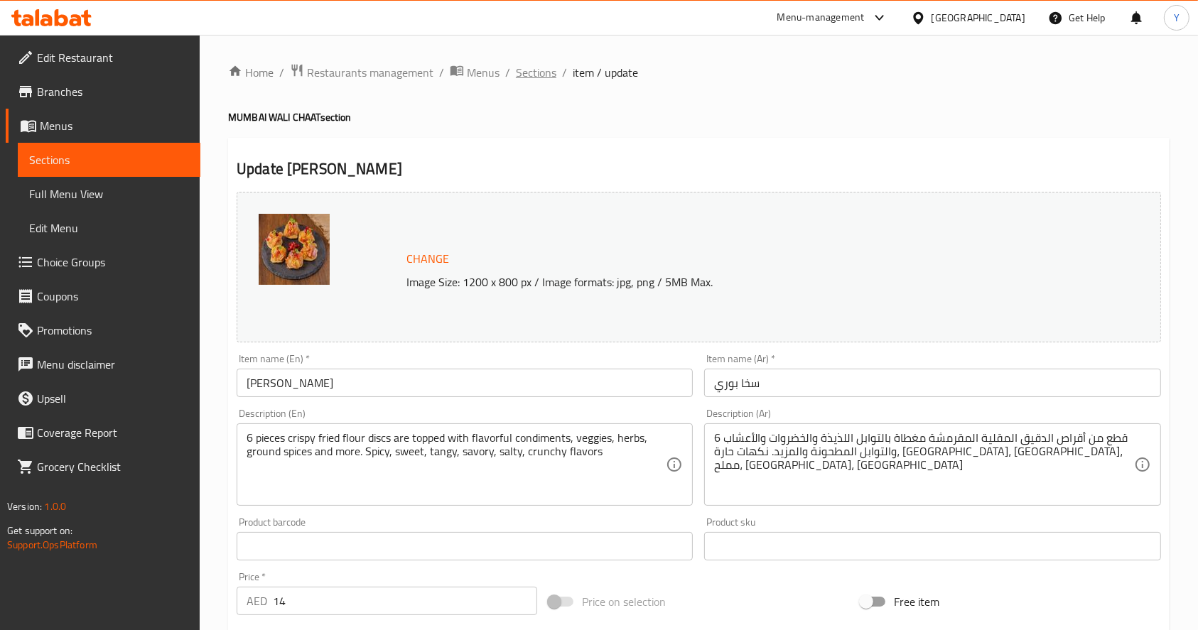
click at [528, 67] on span "Sections" at bounding box center [536, 72] width 40 height 17
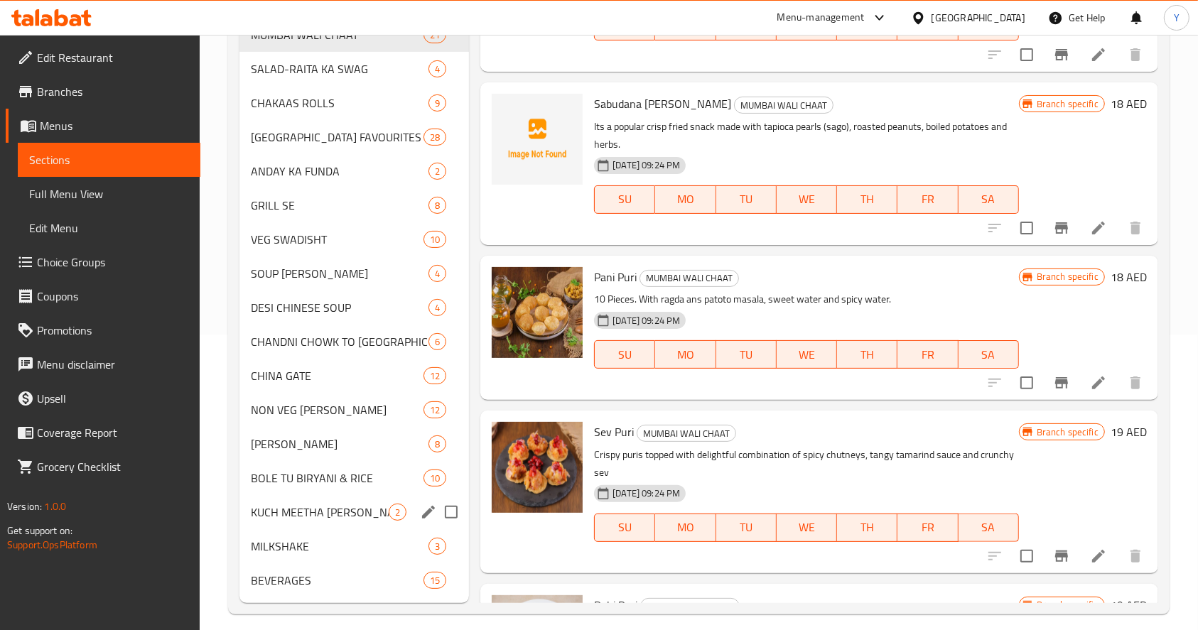
scroll to position [296, 0]
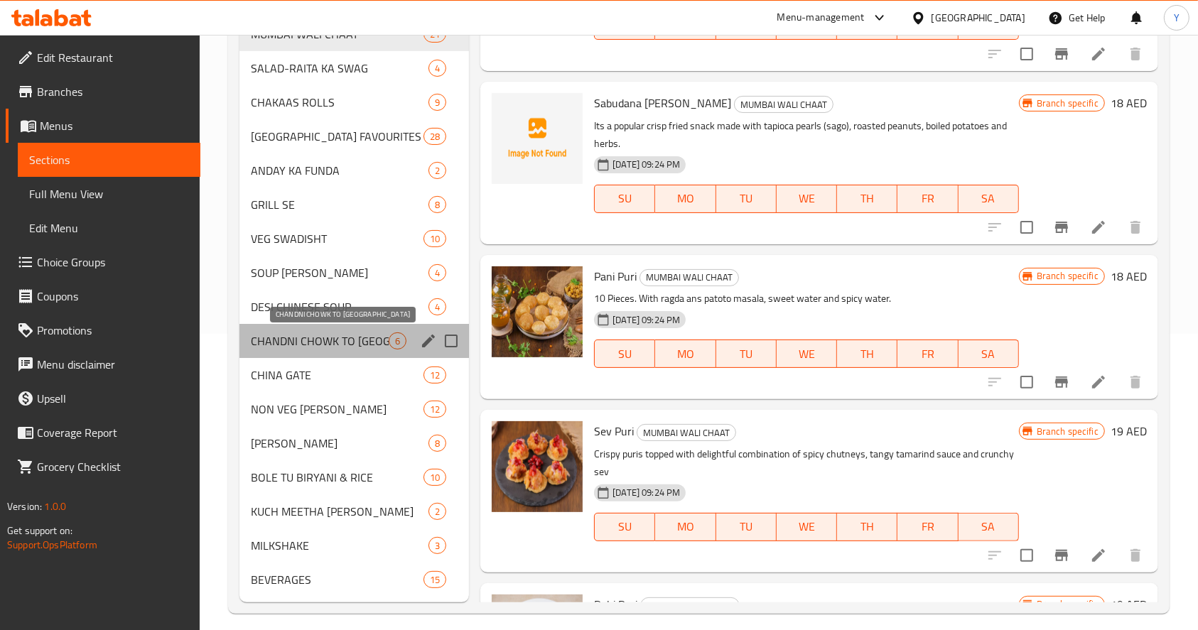
click at [352, 342] on span "CHANDNI CHOWK TO [GEOGRAPHIC_DATA]" at bounding box center [320, 340] width 138 height 17
